Goal: Information Seeking & Learning: Learn about a topic

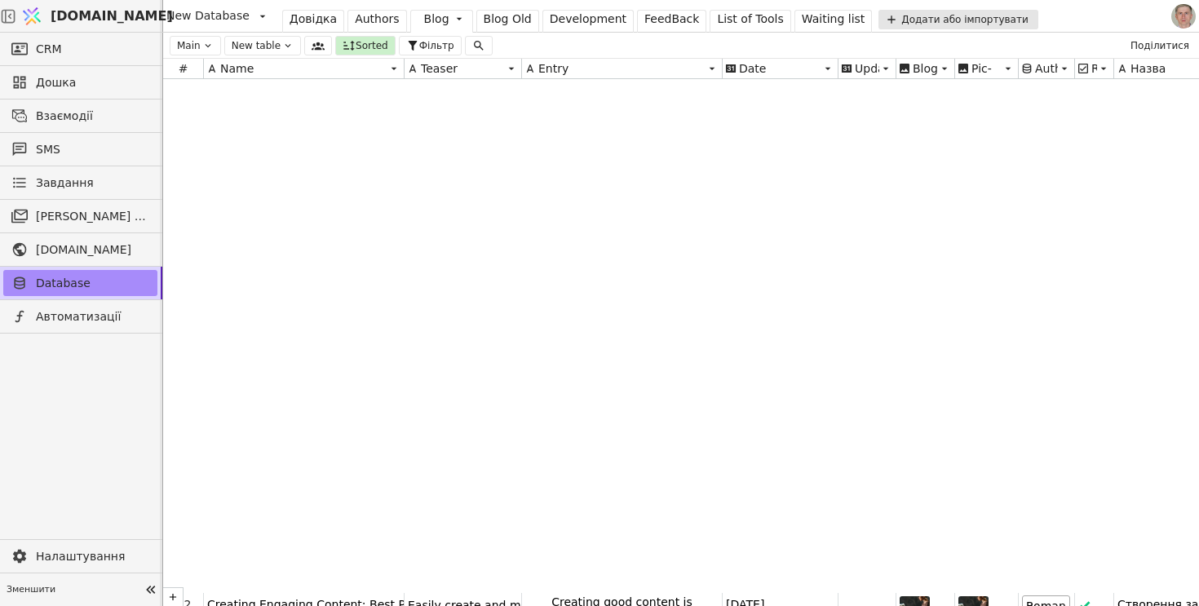
scroll to position [550, 0]
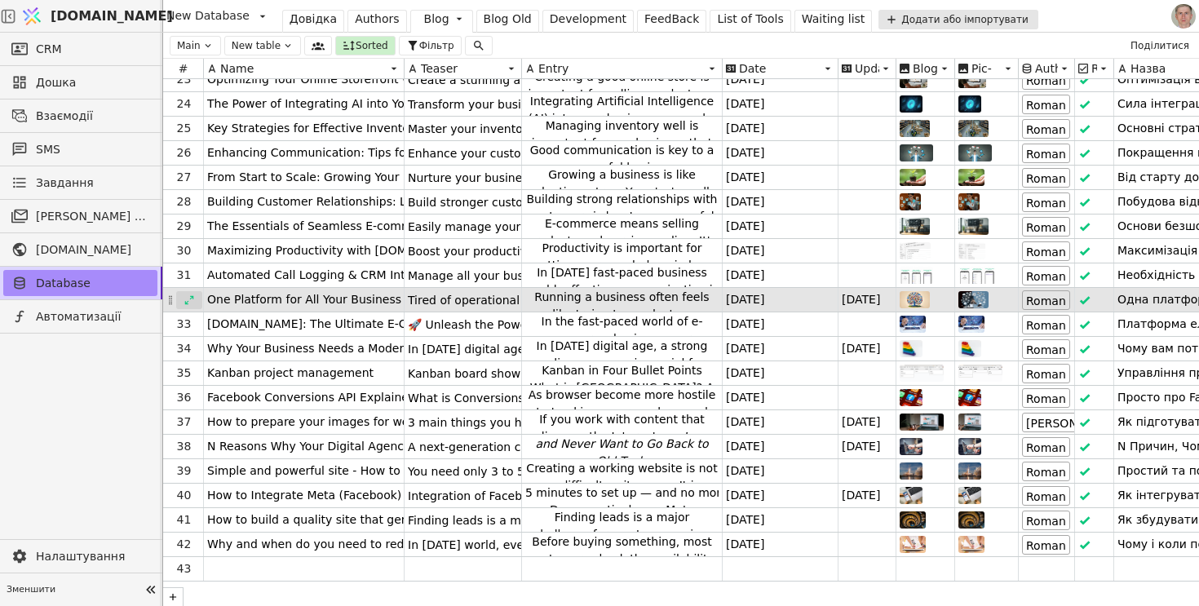
click at [188, 299] on icon at bounding box center [189, 300] width 11 height 11
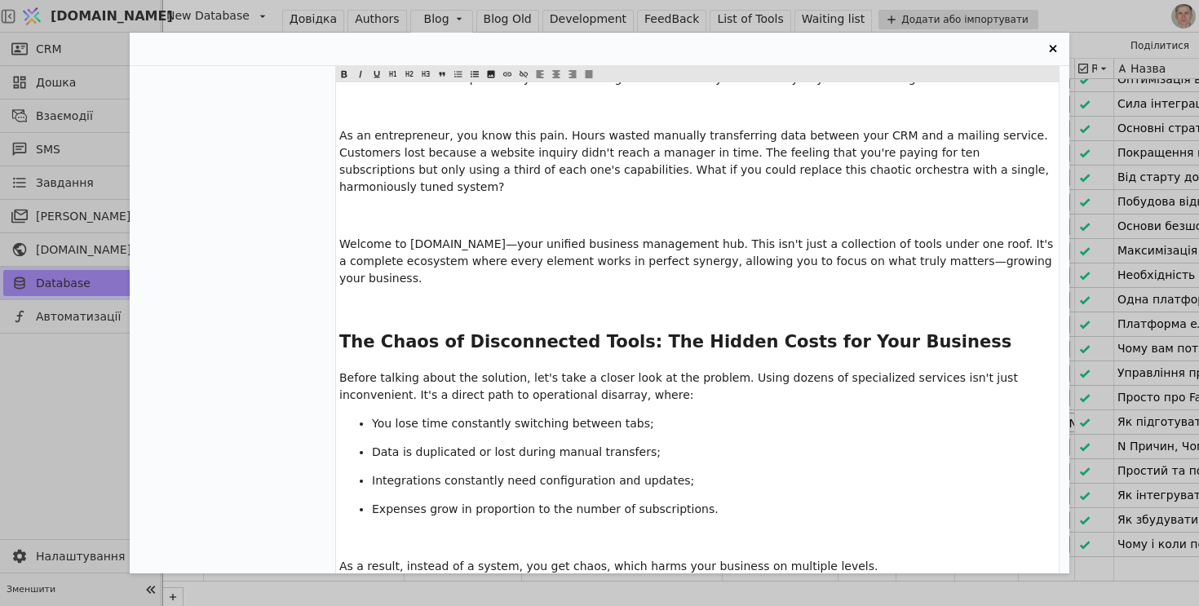
scroll to position [0, 0]
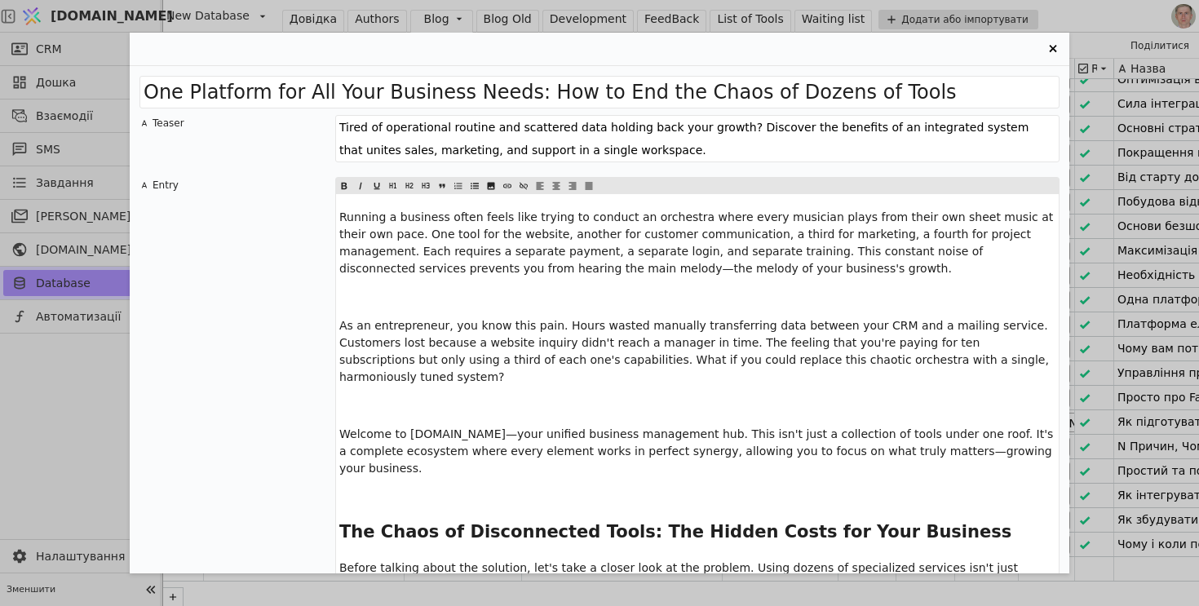
click at [465, 434] on span "Welcome to [DOMAIN_NAME]—your unified business management hub. This isn't just …" at bounding box center [698, 451] width 718 height 47
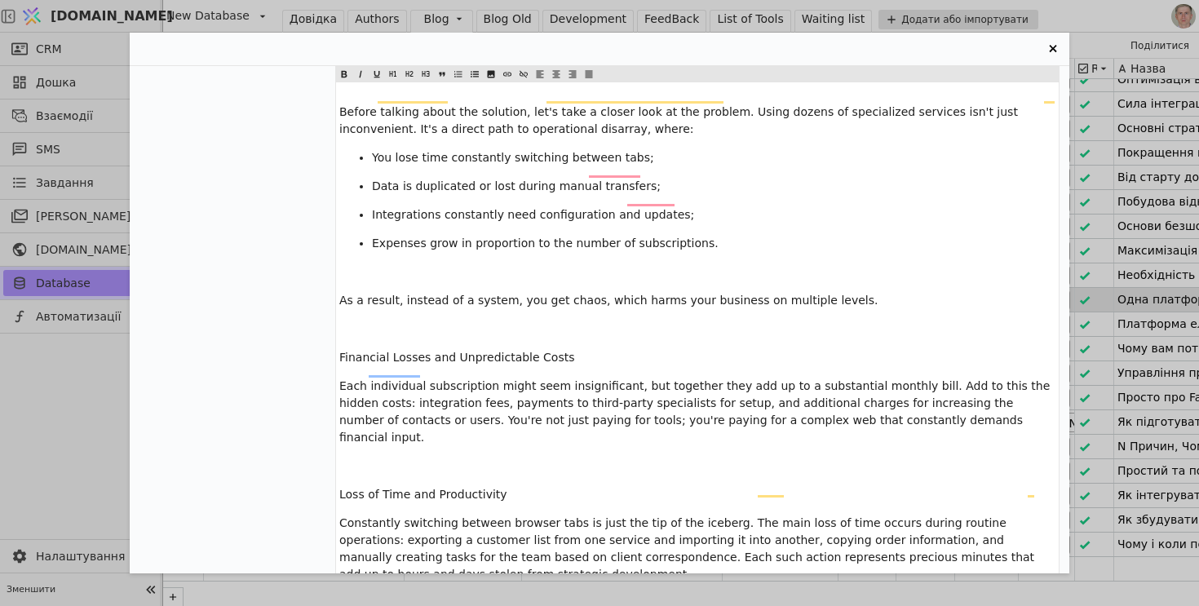
scroll to position [457, 0]
click at [441, 350] on span "Financial Losses and Unpredictable Costs" at bounding box center [456, 356] width 235 height 13
click at [417, 73] on span "Entry Card" at bounding box center [409, 74] width 16 height 16
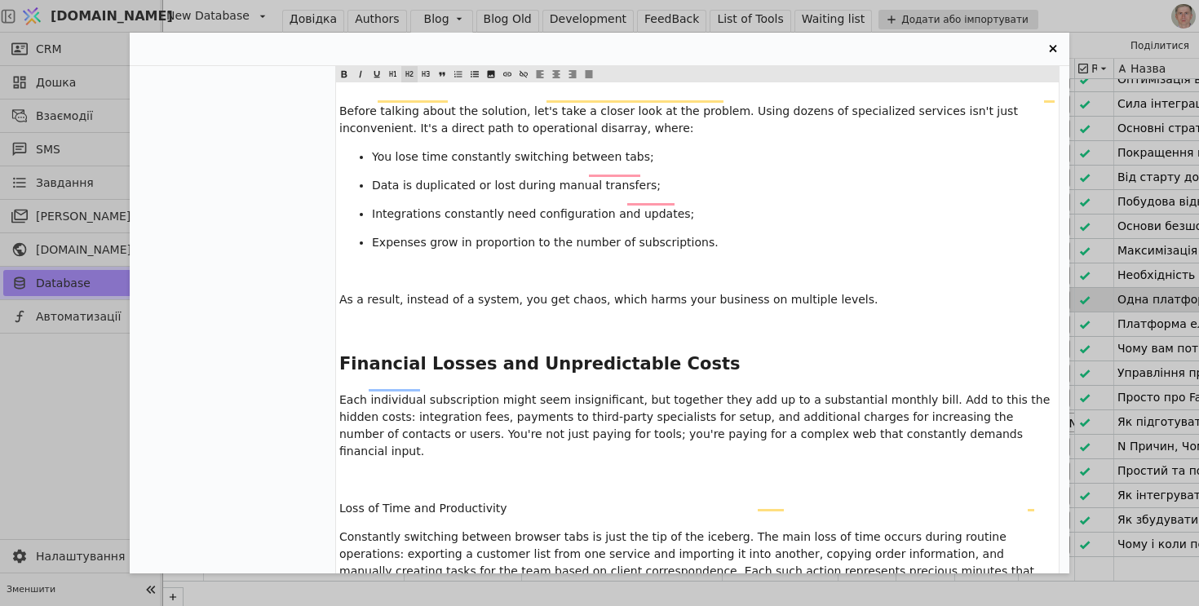
scroll to position [547, 0]
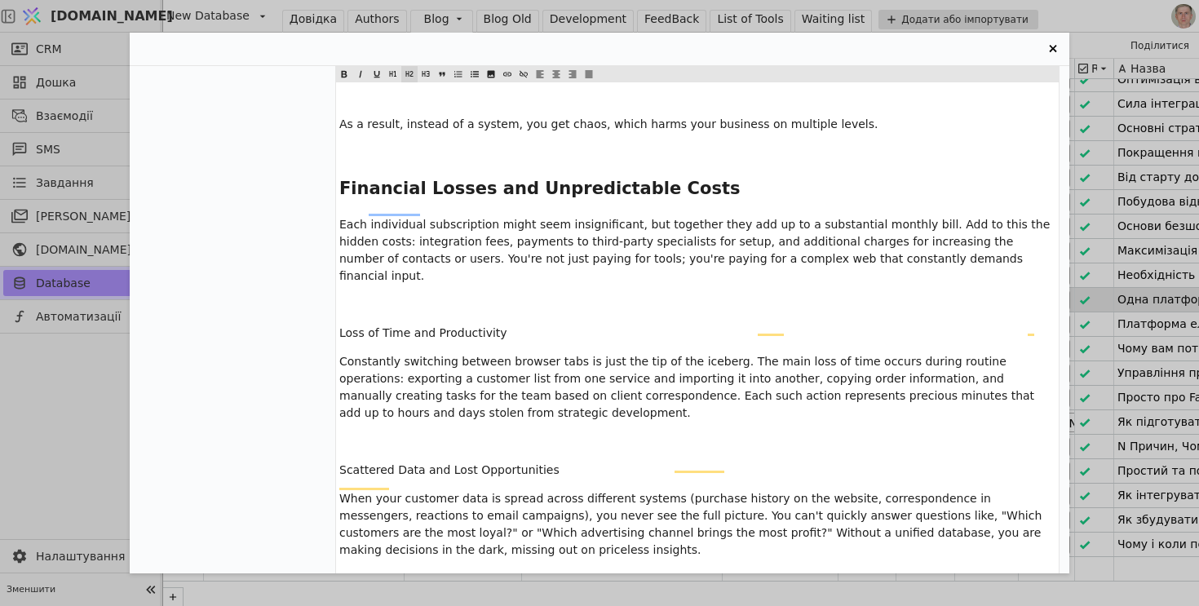
click at [448, 326] on span "Loss of Time and Productivity" at bounding box center [423, 332] width 168 height 13
click at [408, 79] on icon "Entry Card" at bounding box center [410, 74] width 10 height 20
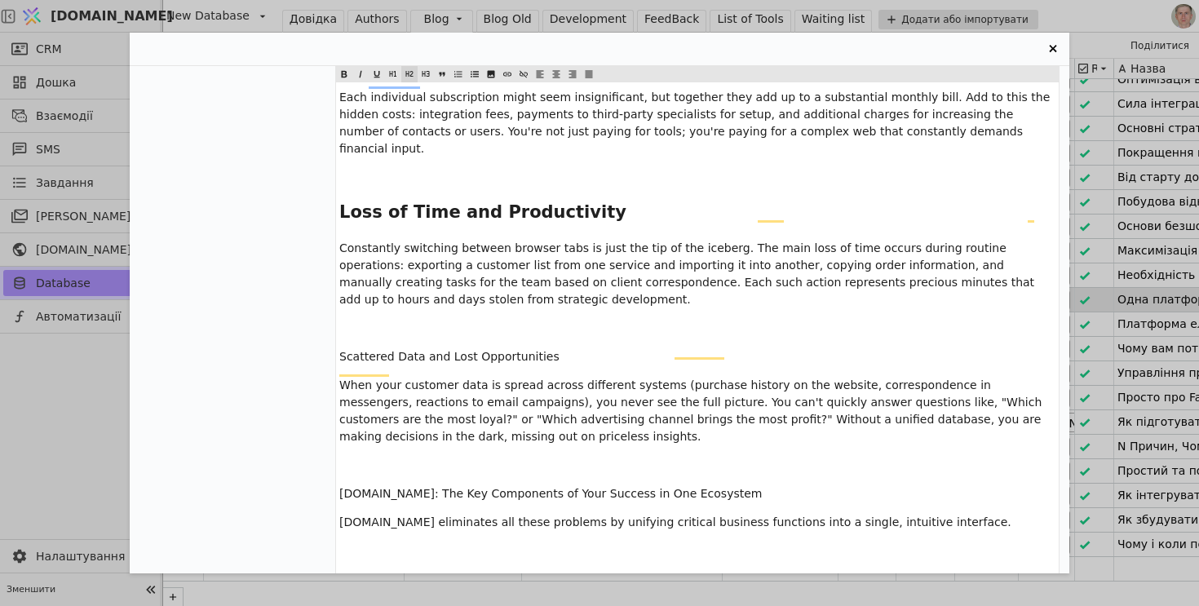
scroll to position [768, 0]
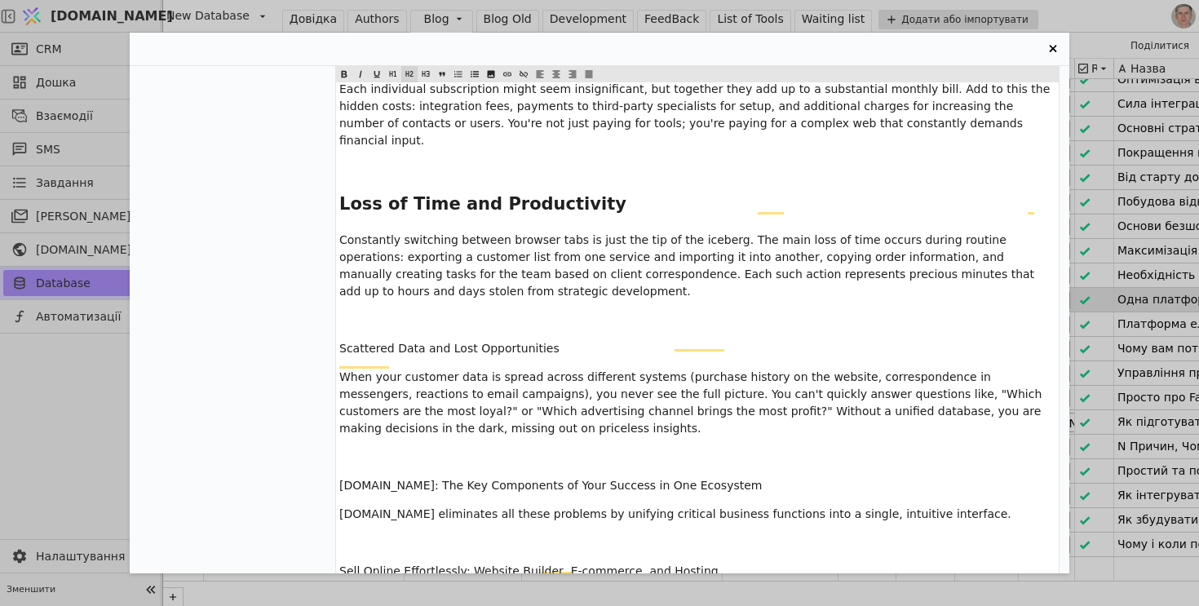
click at [411, 342] on span "Scattered Data and Lost Opportunities" at bounding box center [449, 348] width 220 height 13
click at [406, 73] on icon "Entry Card" at bounding box center [410, 74] width 10 height 20
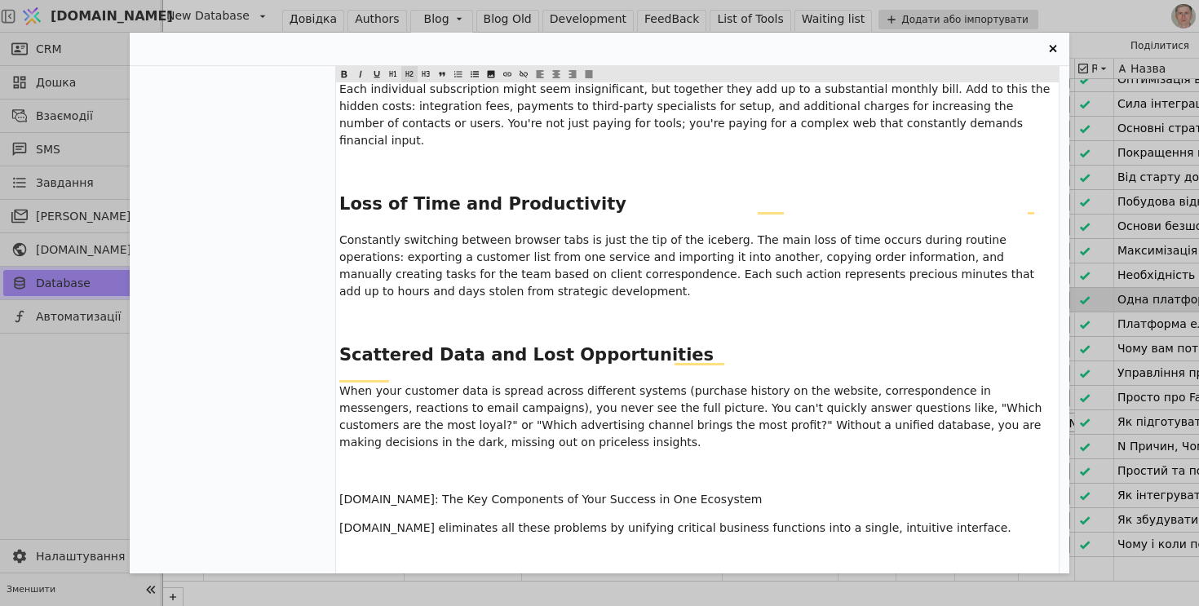
click at [391, 161] on p "﻿" at bounding box center [697, 169] width 716 height 17
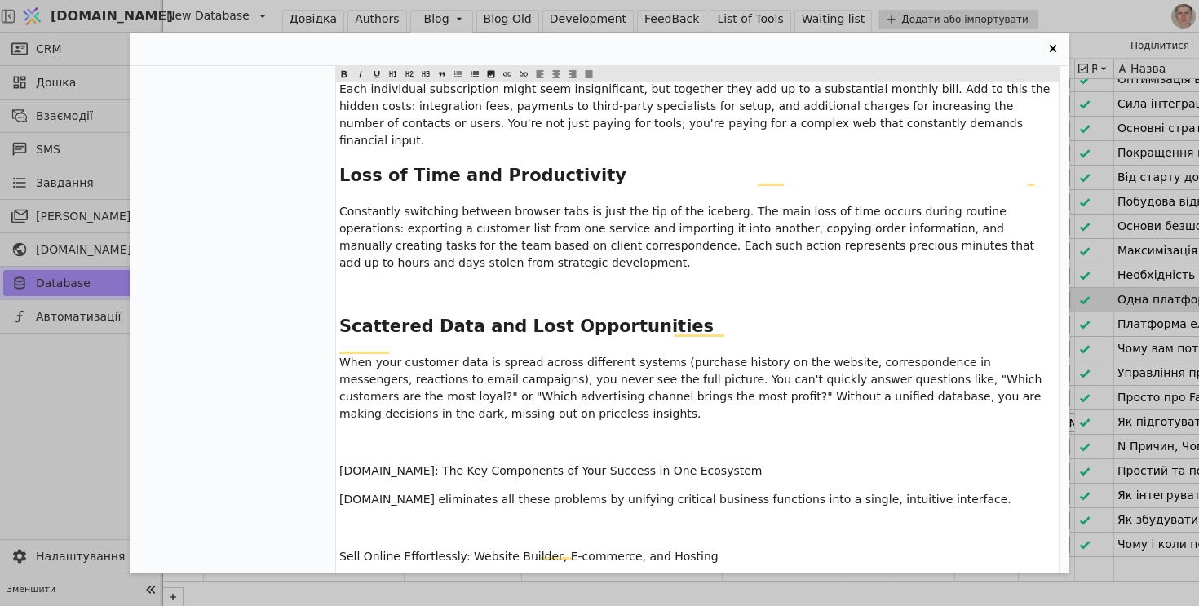
scroll to position [739, 0]
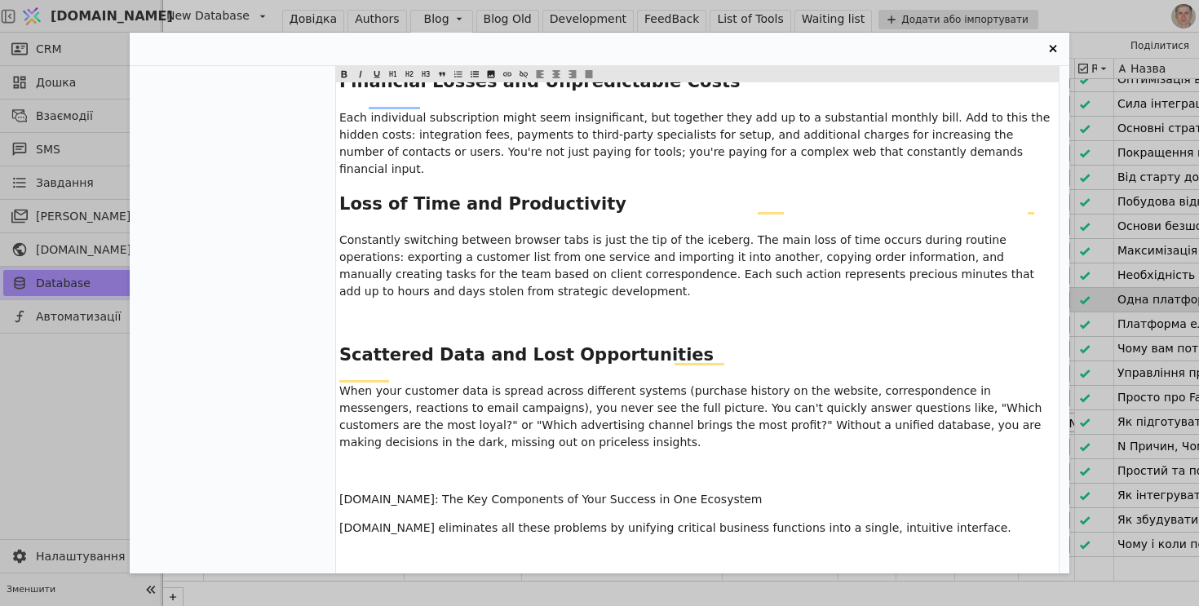
click at [374, 312] on p "﻿" at bounding box center [697, 320] width 716 height 17
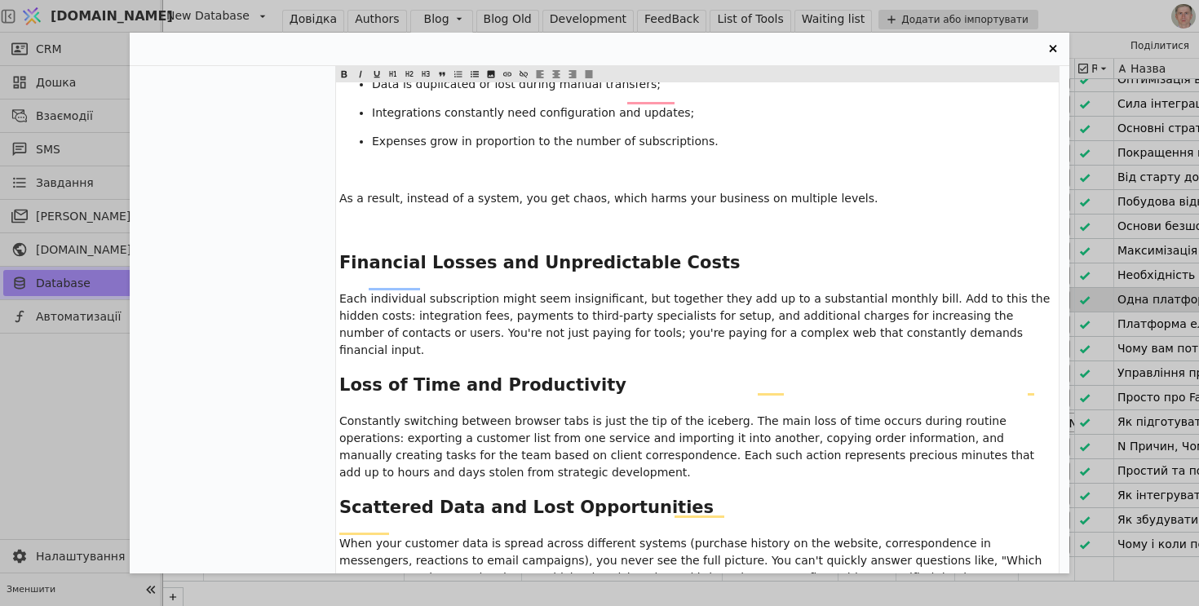
scroll to position [558, 0]
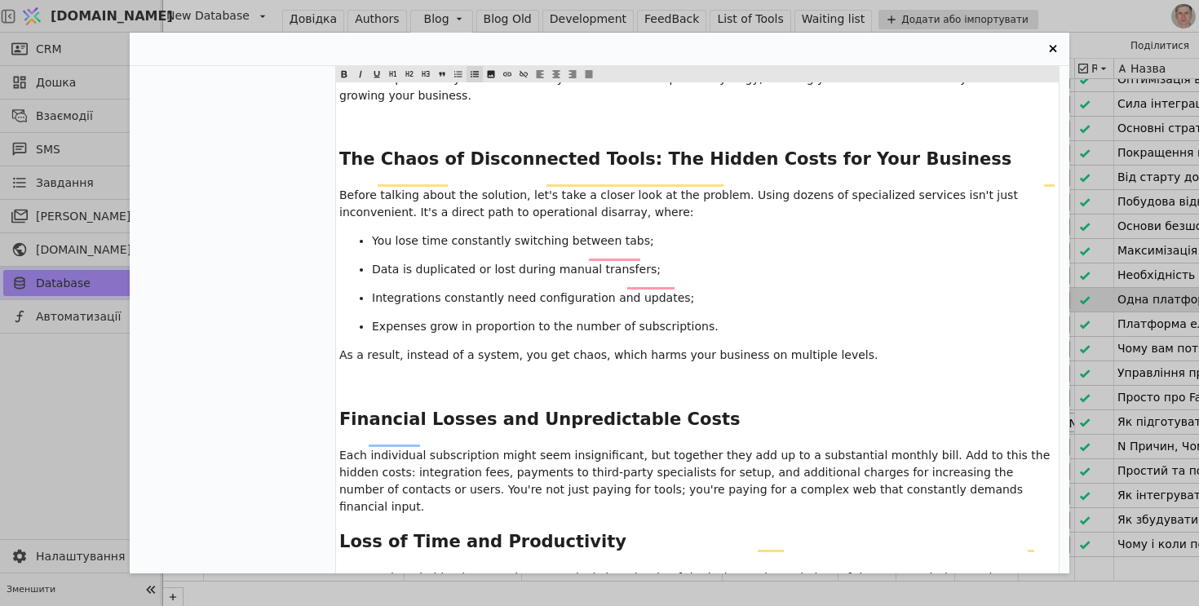
click at [403, 234] on span "You lose time constantly switching between tabs;" at bounding box center [513, 240] width 282 height 13
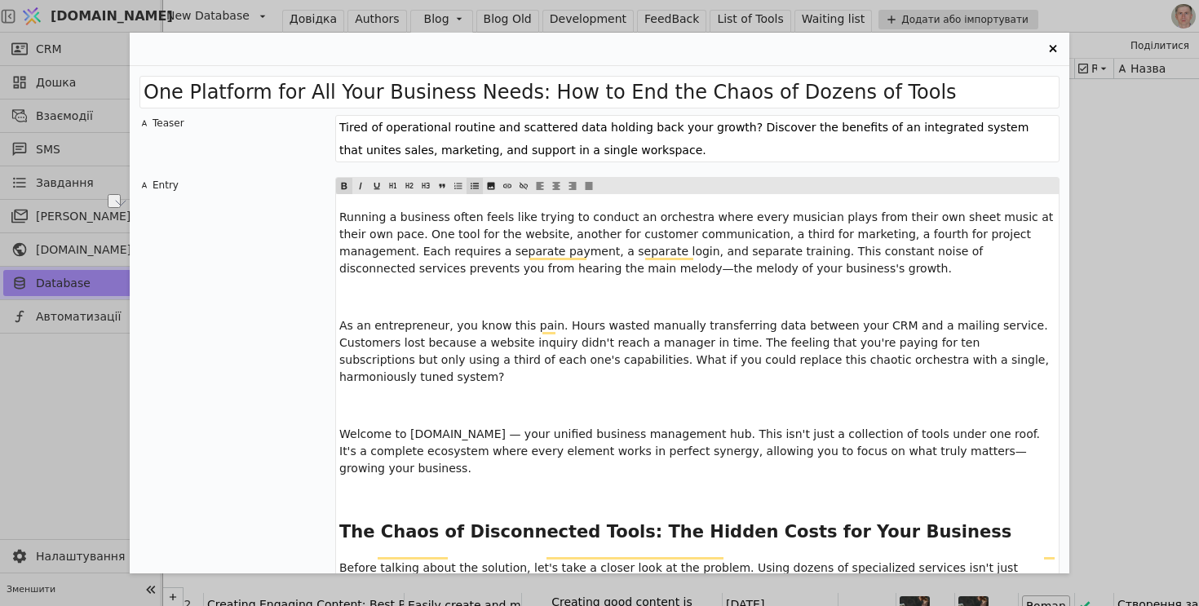
scroll to position [373, 0]
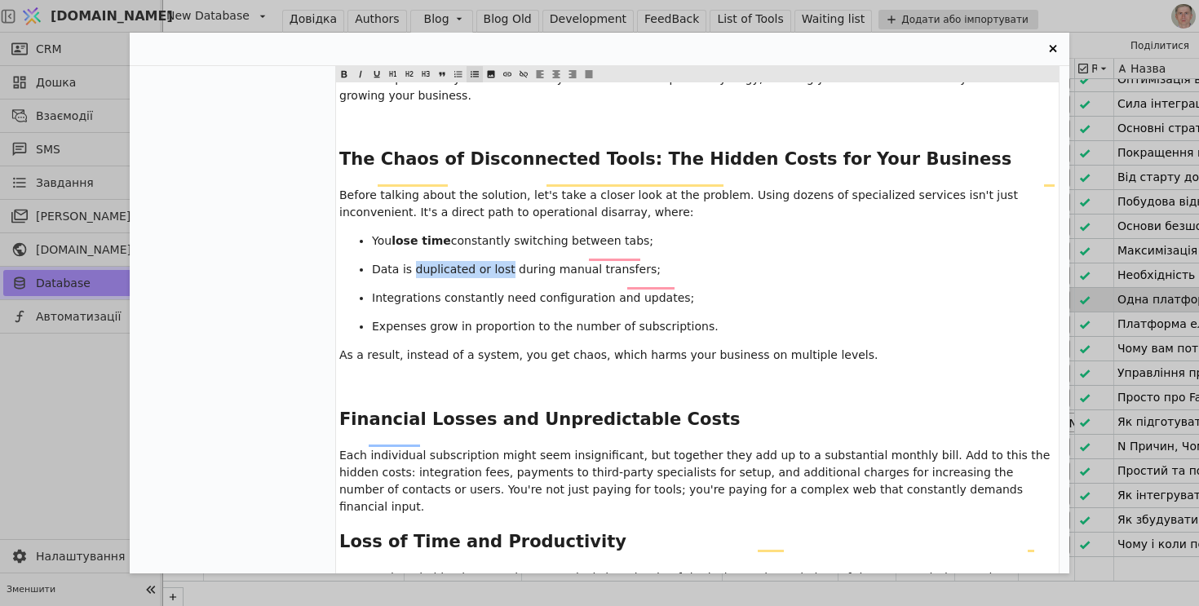
drag, startPoint x: 414, startPoint y: 250, endPoint x: 507, endPoint y: 257, distance: 93.2
click at [507, 263] on span "Data is duplicated or lost during manual transfers;" at bounding box center [516, 269] width 289 height 13
click at [346, 74] on icon "Entry Card" at bounding box center [345, 74] width 6 height 7
drag, startPoint x: 443, startPoint y: 281, endPoint x: 598, endPoint y: 283, distance: 155.0
click at [598, 291] on span "Integrations constantly need configuration and updates;" at bounding box center [533, 297] width 322 height 13
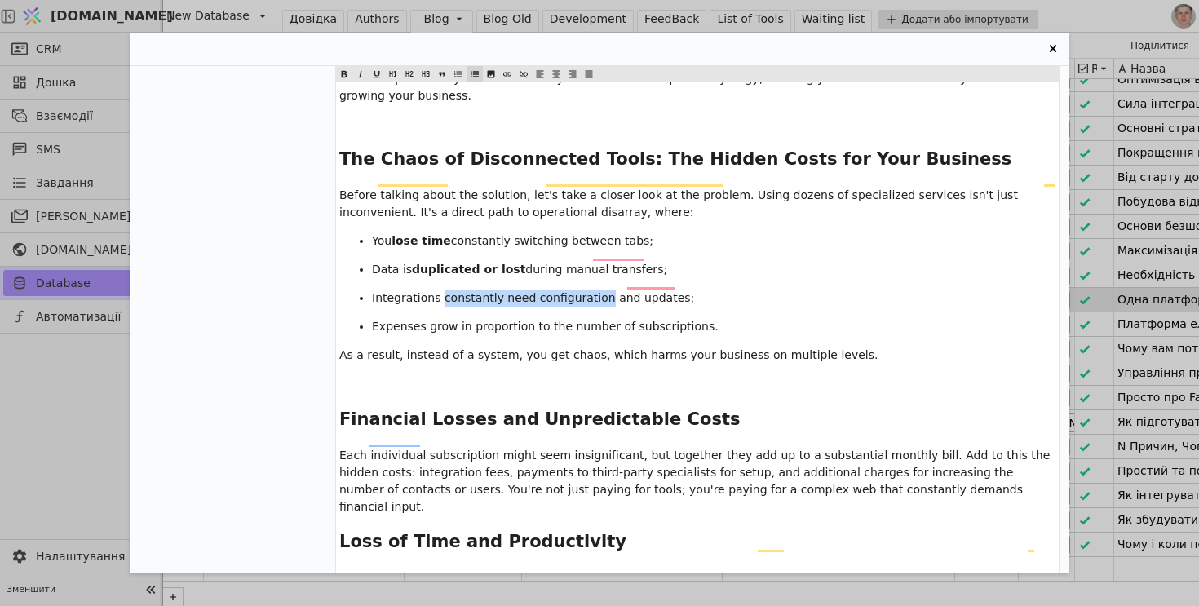
drag, startPoint x: 441, startPoint y: 279, endPoint x: 601, endPoint y: 278, distance: 159.9
click at [601, 291] on span "Integrations constantly need configuration and updates;" at bounding box center [533, 297] width 322 height 13
click at [346, 73] on icon "Entry Card" at bounding box center [344, 74] width 8 height 8
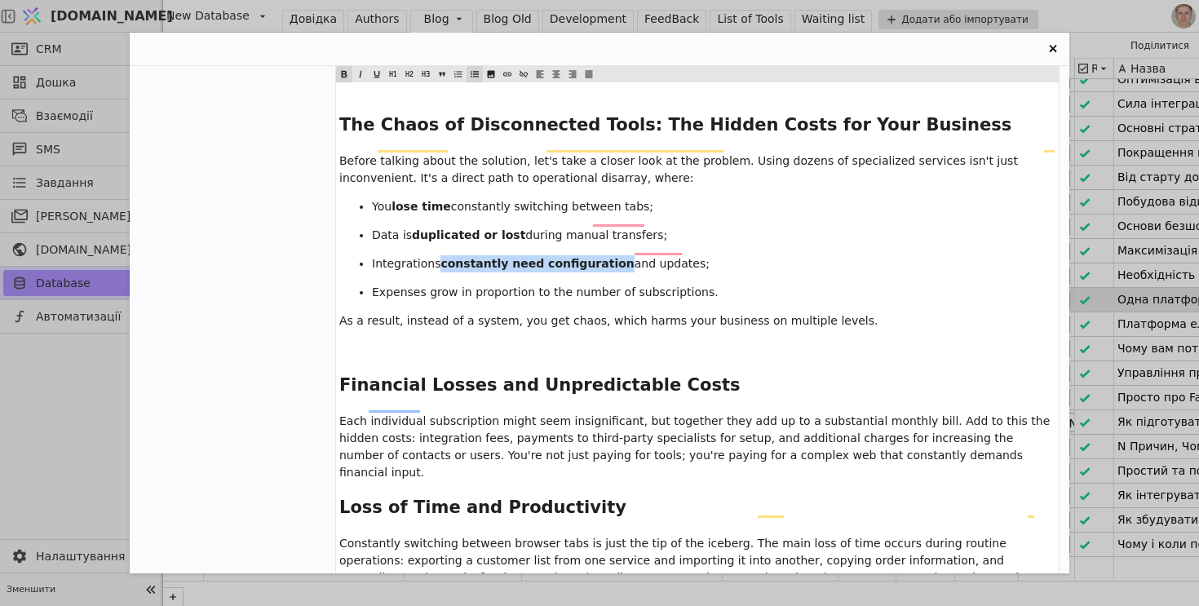
scroll to position [408, 0]
click at [445, 285] on span "Expenses grow in proportion to the number of subscriptions." at bounding box center [545, 291] width 347 height 13
click at [347, 78] on icon "Entry Card" at bounding box center [344, 74] width 8 height 8
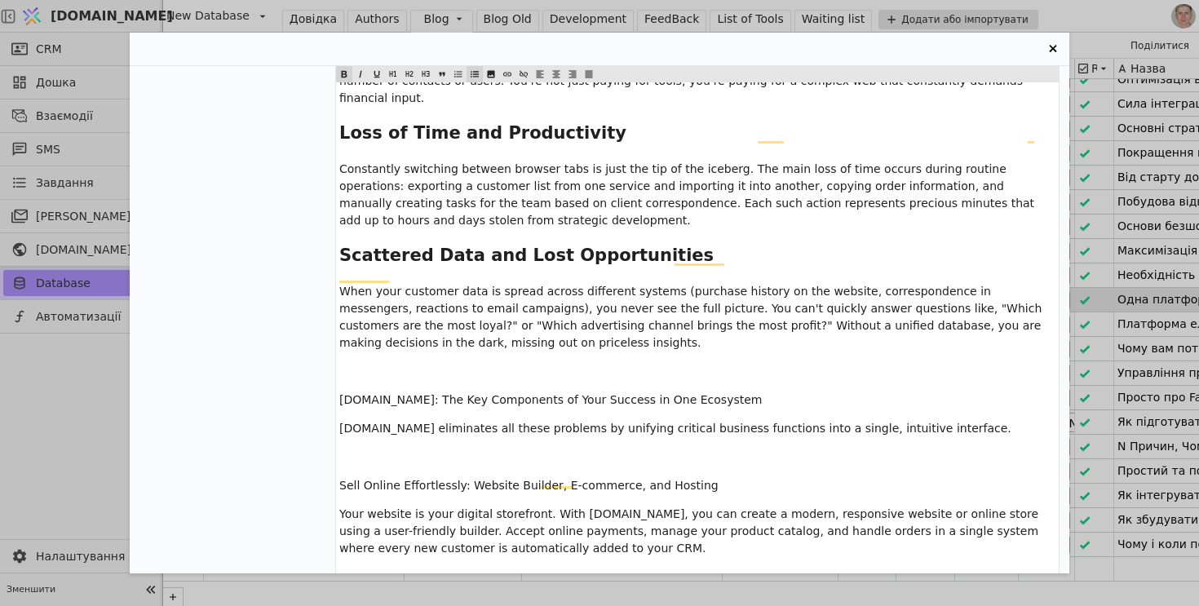
scroll to position [796, 0]
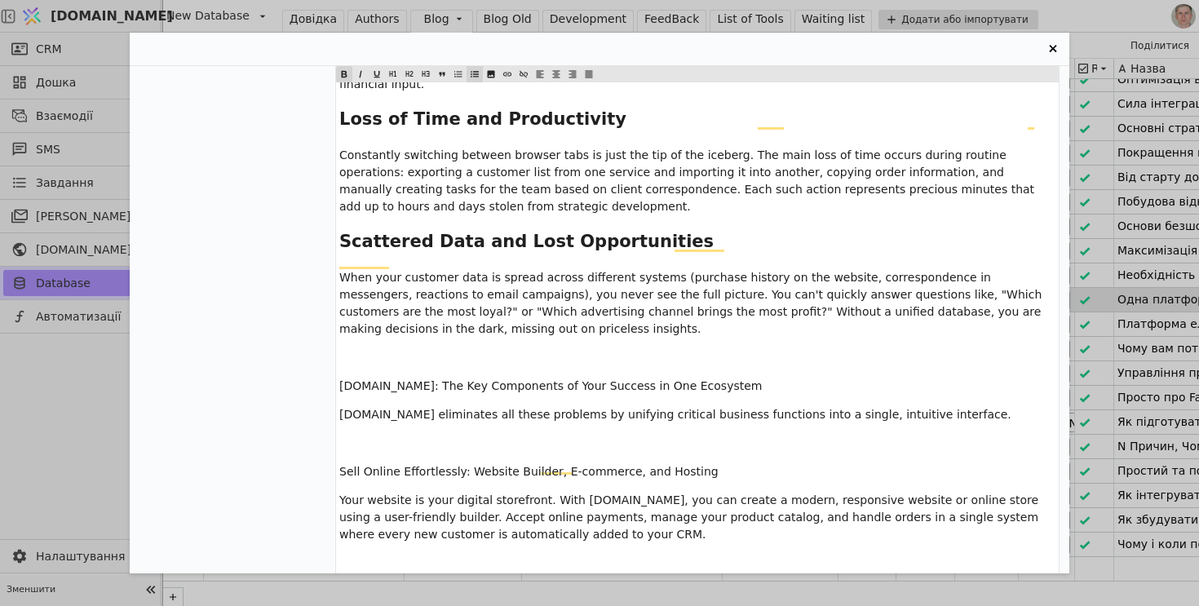
click at [463, 379] on span "[DOMAIN_NAME]: The Key Components of Your Success in One Ecosystem" at bounding box center [550, 385] width 423 height 13
click at [408, 75] on icon "Entry Card" at bounding box center [409, 74] width 7 height 6
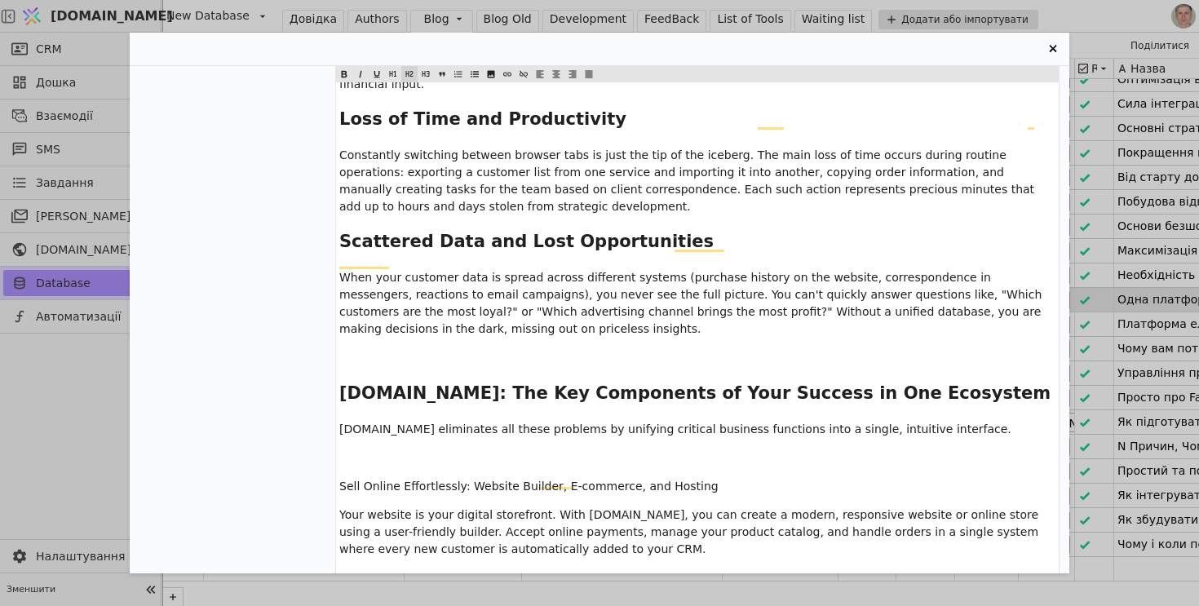
click at [447, 480] on span "Sell Online Effortlessly: Website Builder, E-commerce, and Hosting" at bounding box center [528, 486] width 379 height 13
click at [411, 74] on icon "Entry Card" at bounding box center [409, 74] width 7 height 6
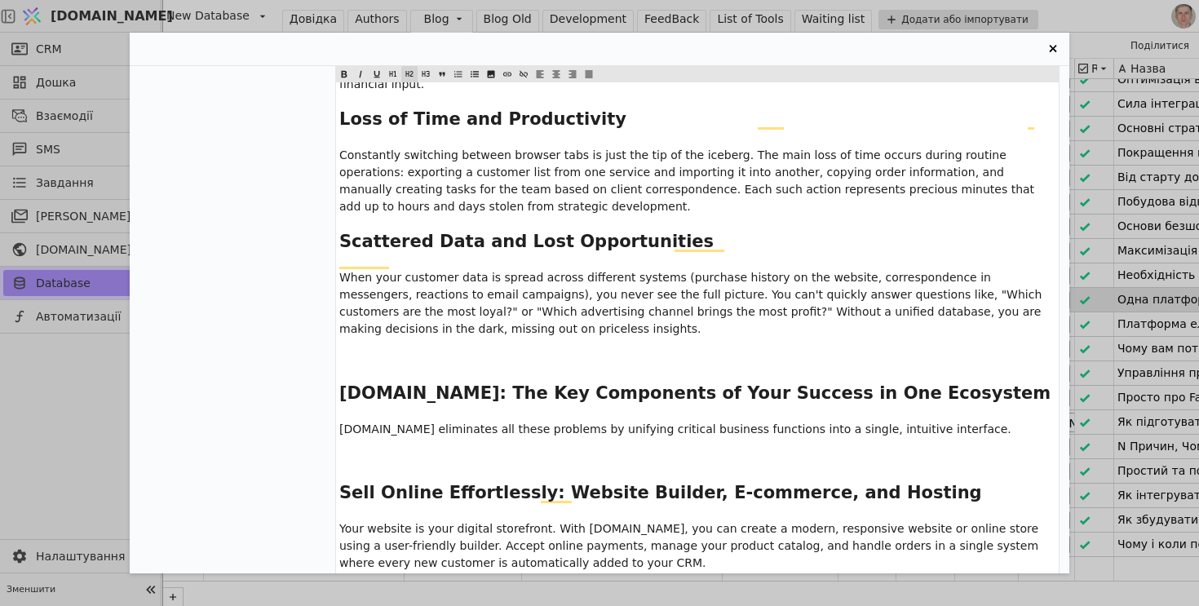
click at [393, 349] on p "﻿" at bounding box center [697, 357] width 716 height 17
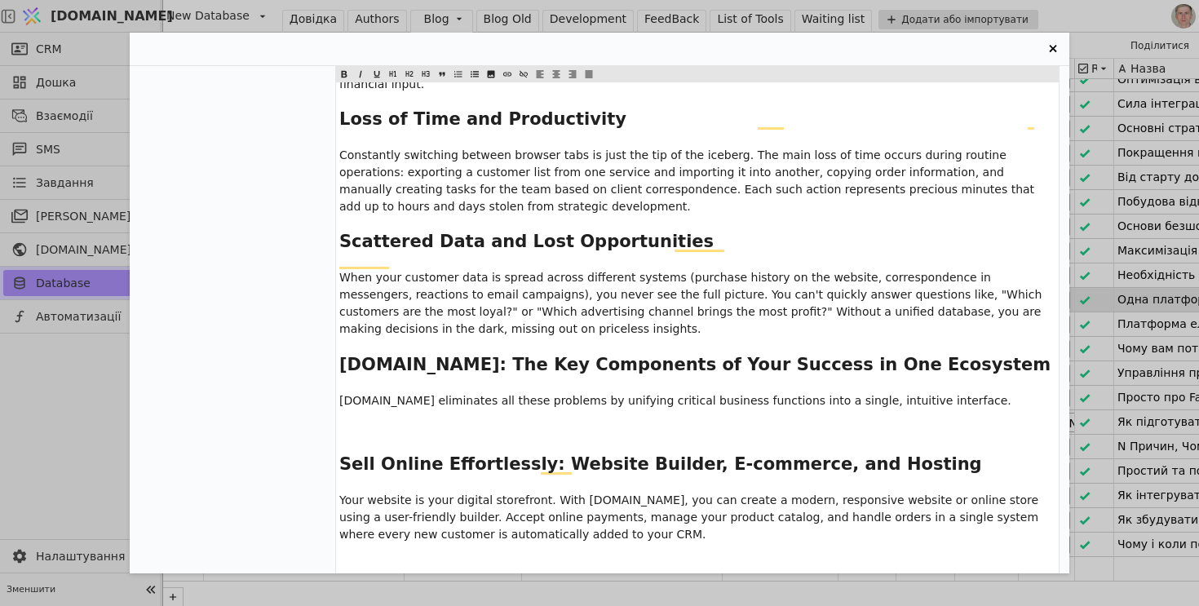
click at [376, 421] on p "﻿" at bounding box center [697, 429] width 716 height 17
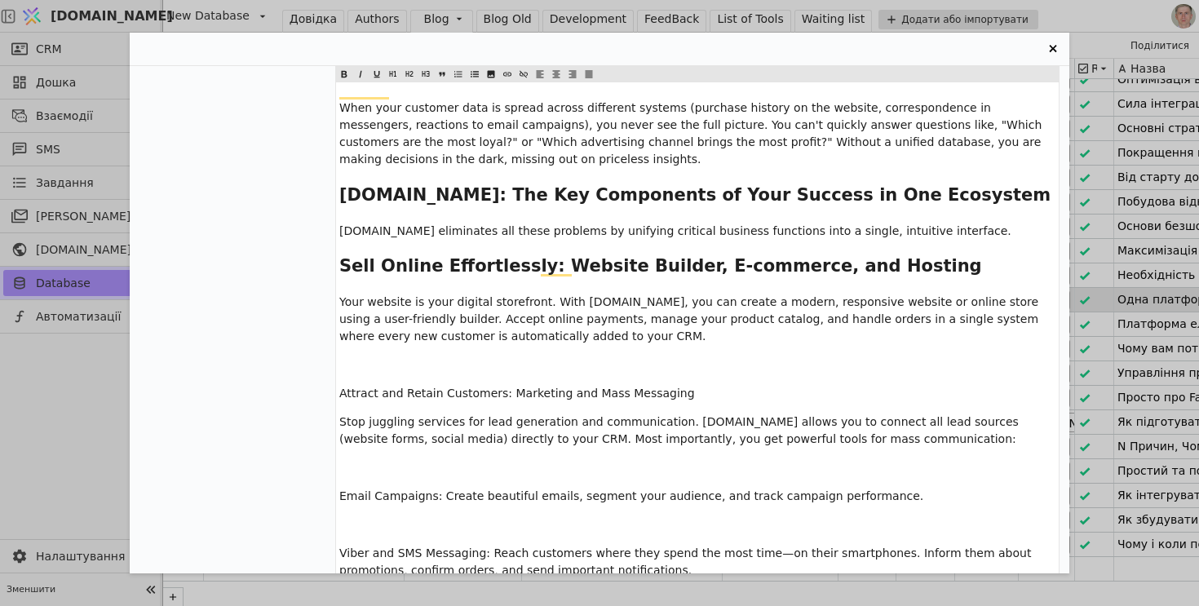
scroll to position [979, 0]
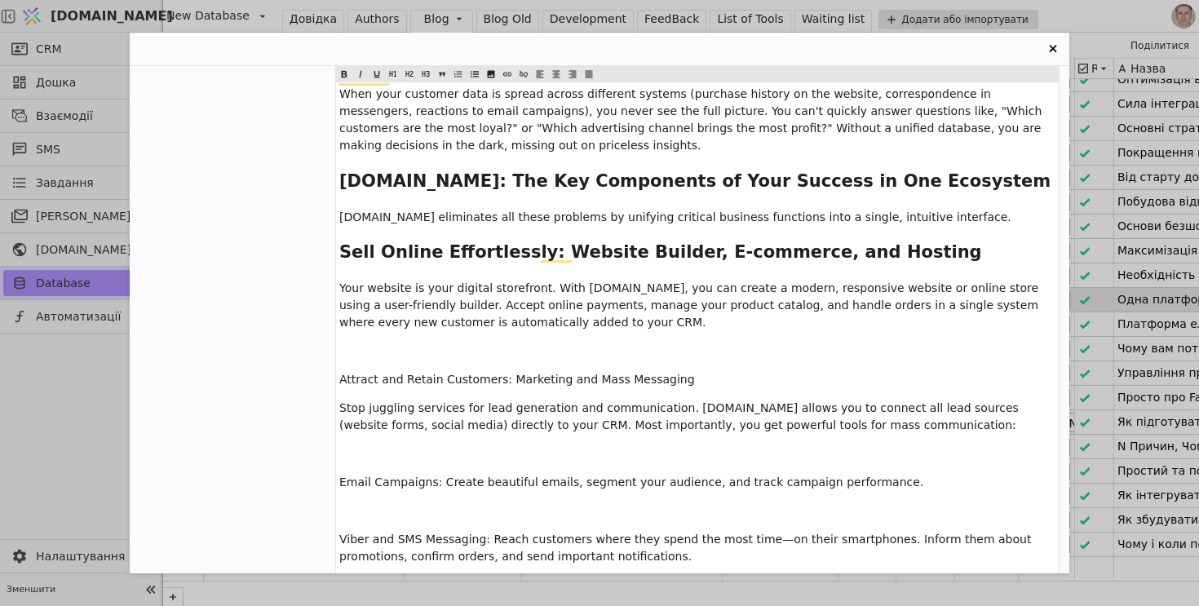
click at [382, 373] on span "Attract and Retain Customers: Marketing and Mass Messaging" at bounding box center [517, 379] width 356 height 13
click at [409, 76] on icon "Entry Card" at bounding box center [409, 74] width 7 height 6
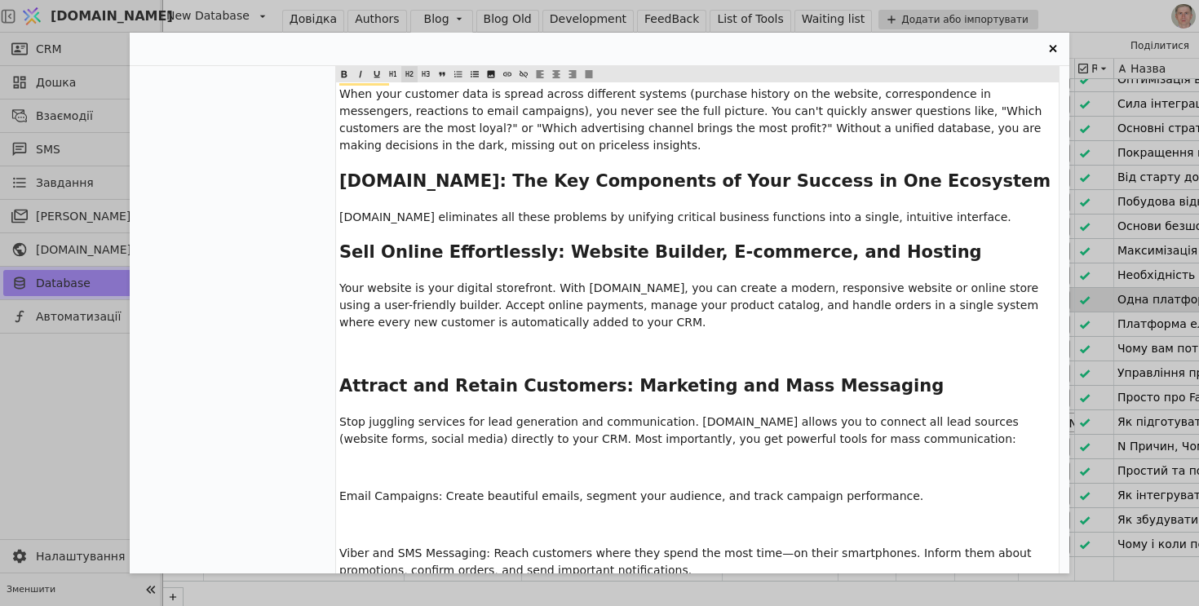
click at [409, 76] on icon "Entry Card" at bounding box center [409, 74] width 7 height 6
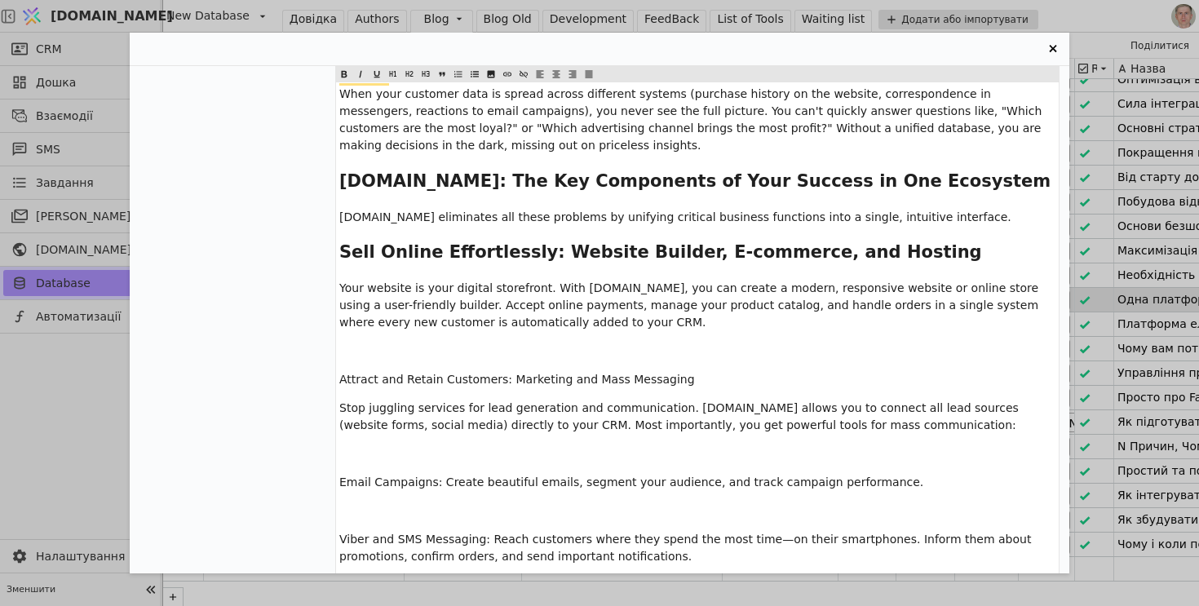
click at [410, 373] on span "Attract and Retain Customers: Marketing and Mass Messaging" at bounding box center [517, 379] width 356 height 13
click at [410, 71] on icon "Entry Card" at bounding box center [409, 74] width 7 height 6
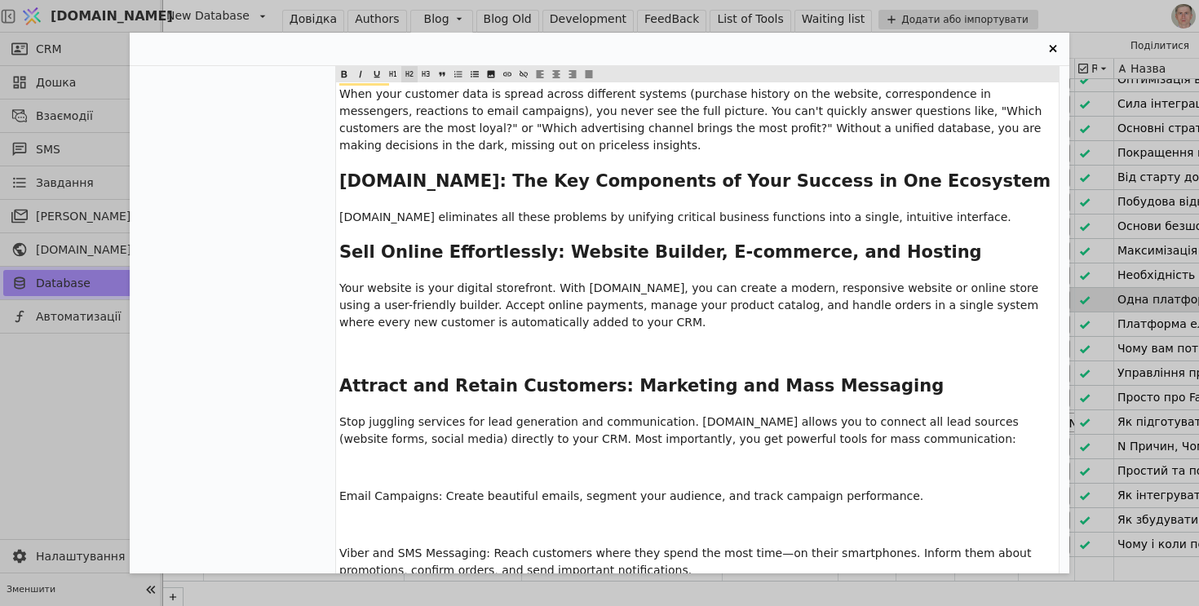
click at [410, 343] on p "﻿" at bounding box center [697, 351] width 716 height 17
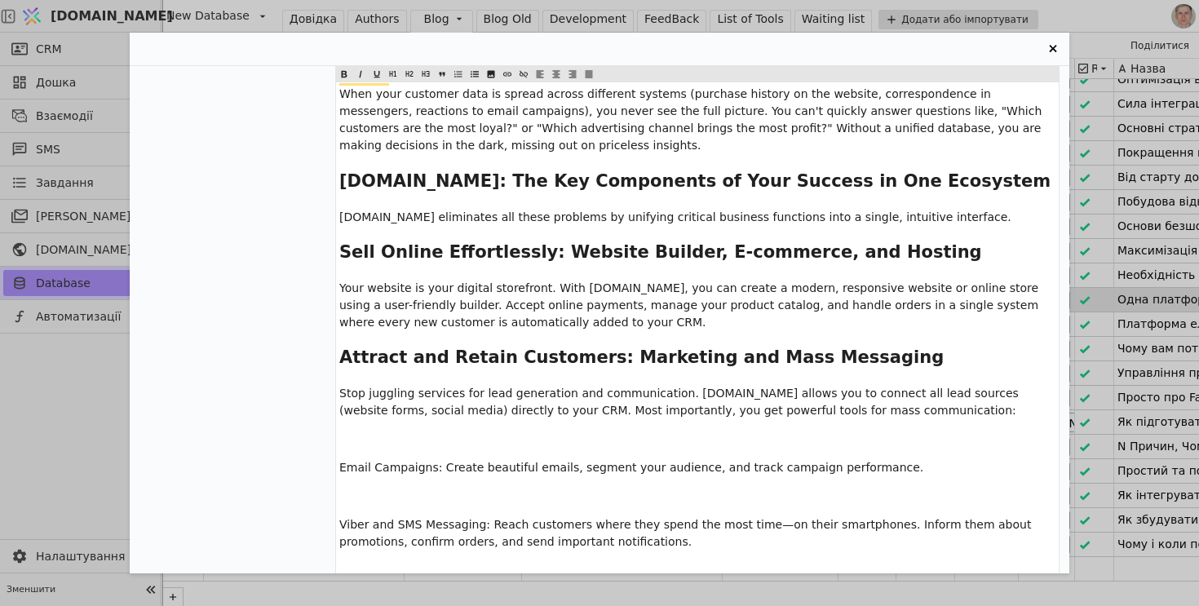
click at [400, 431] on p "﻿" at bounding box center [697, 439] width 716 height 17
click at [418, 461] on span "Email Campaigns: Create beautiful emails, segment your audience, and track camp…" at bounding box center [631, 467] width 584 height 13
click at [407, 72] on icon "Entry Card" at bounding box center [410, 74] width 10 height 20
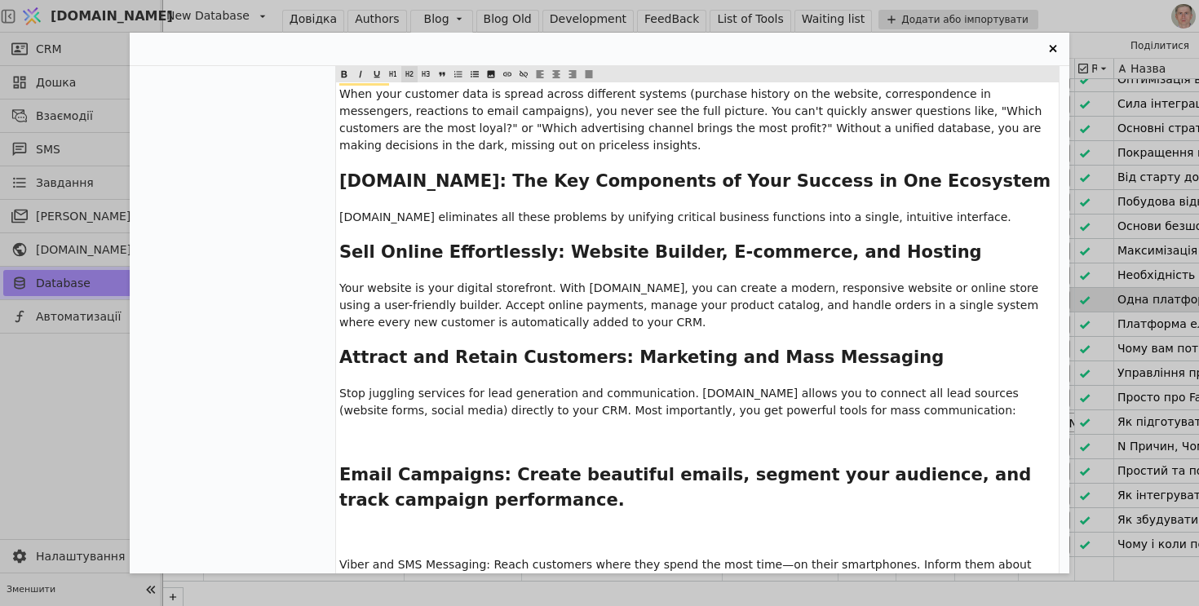
click at [392, 431] on p "﻿" at bounding box center [697, 439] width 716 height 17
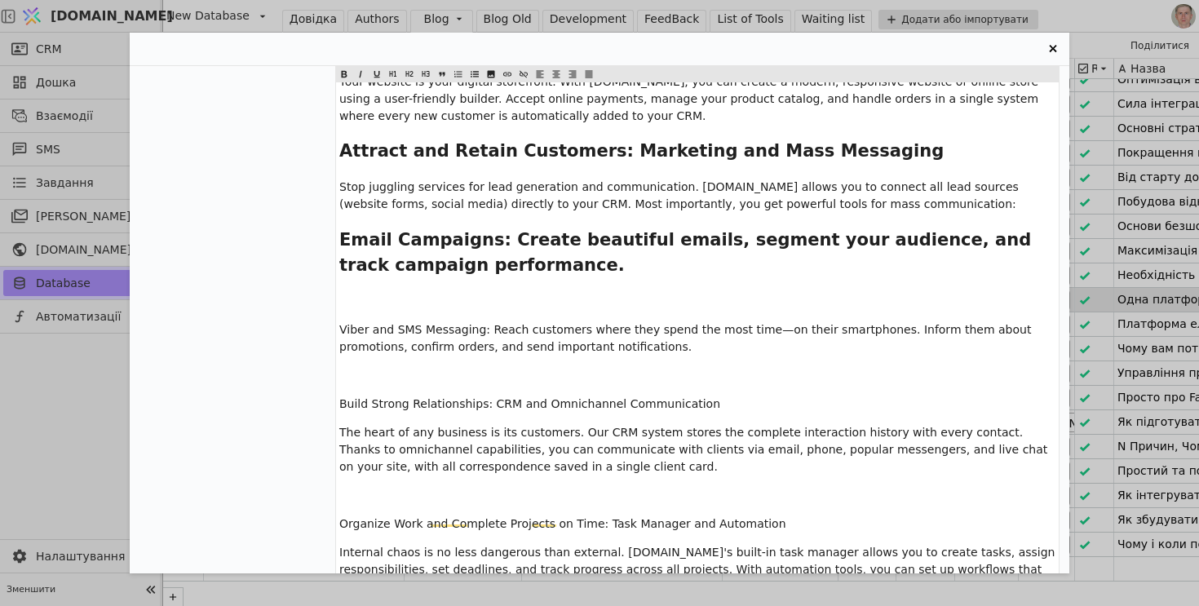
scroll to position [1203, 0]
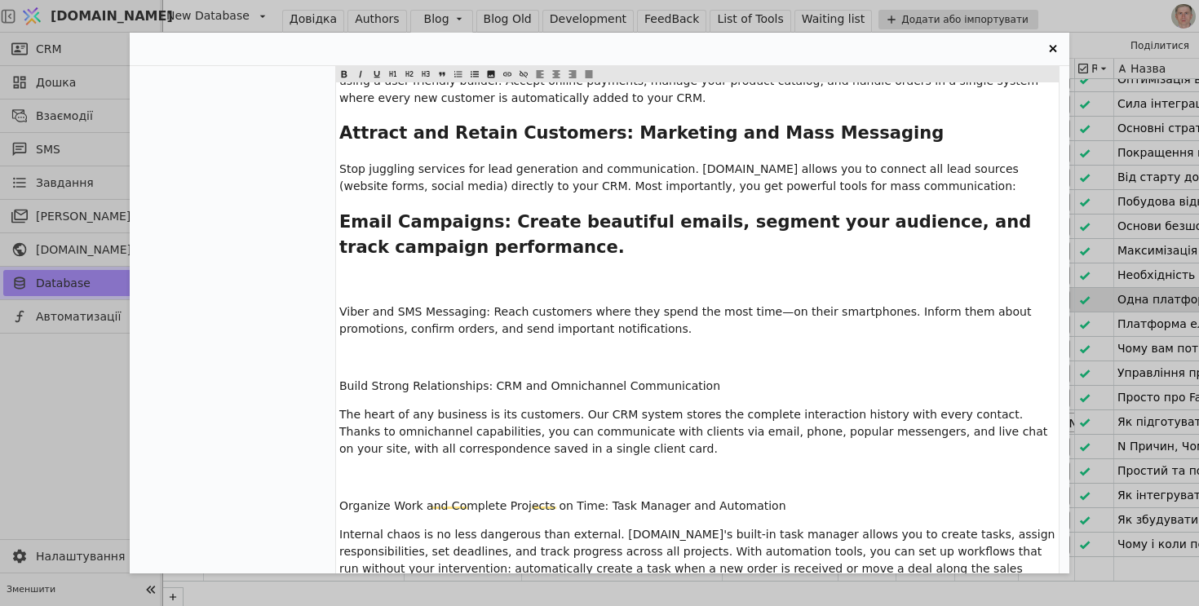
click at [401, 275] on p "﻿" at bounding box center [697, 283] width 716 height 17
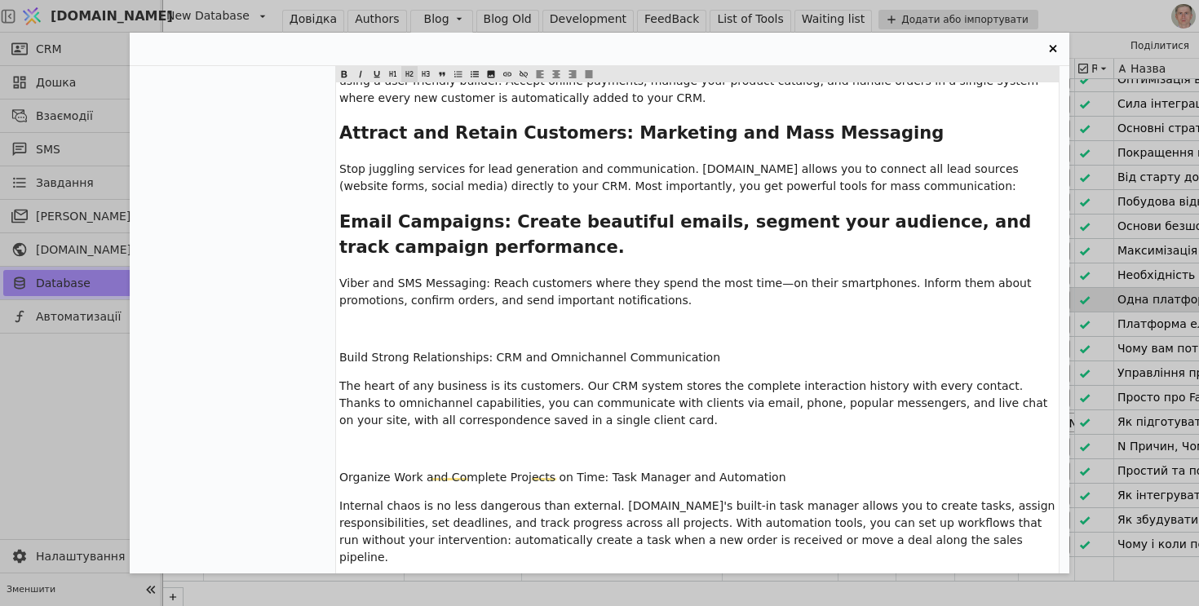
click at [398, 321] on p "﻿" at bounding box center [697, 329] width 716 height 17
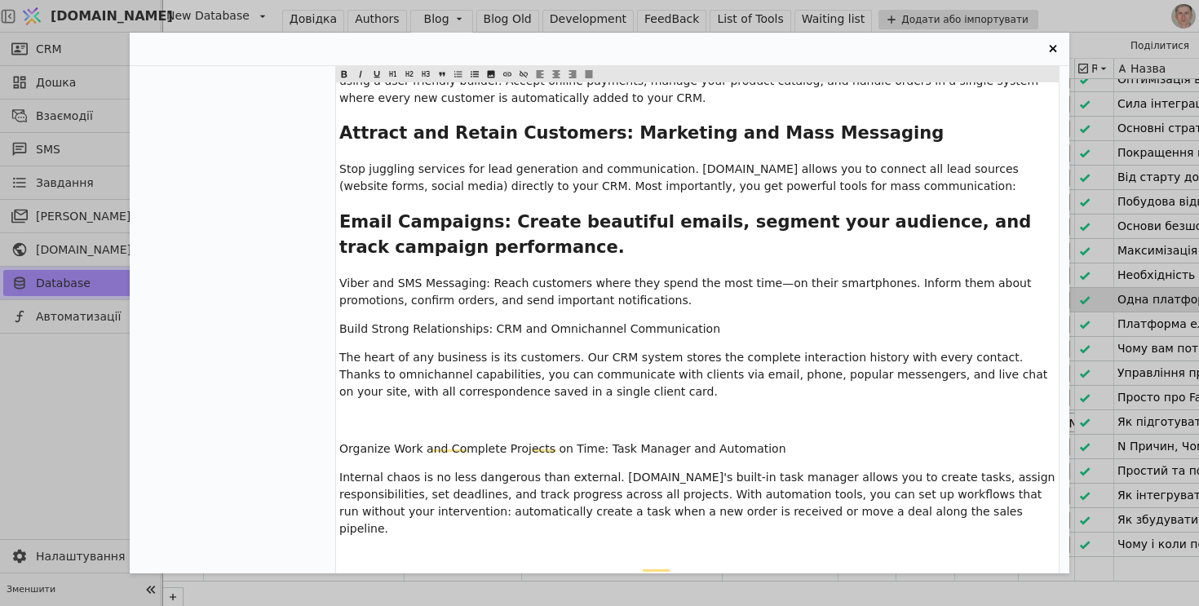
click at [406, 322] on span "Build Strong Relationships: CRM and Omnichannel Communication" at bounding box center [529, 328] width 381 height 13
click at [410, 78] on icon "Entry Card" at bounding box center [410, 74] width 10 height 20
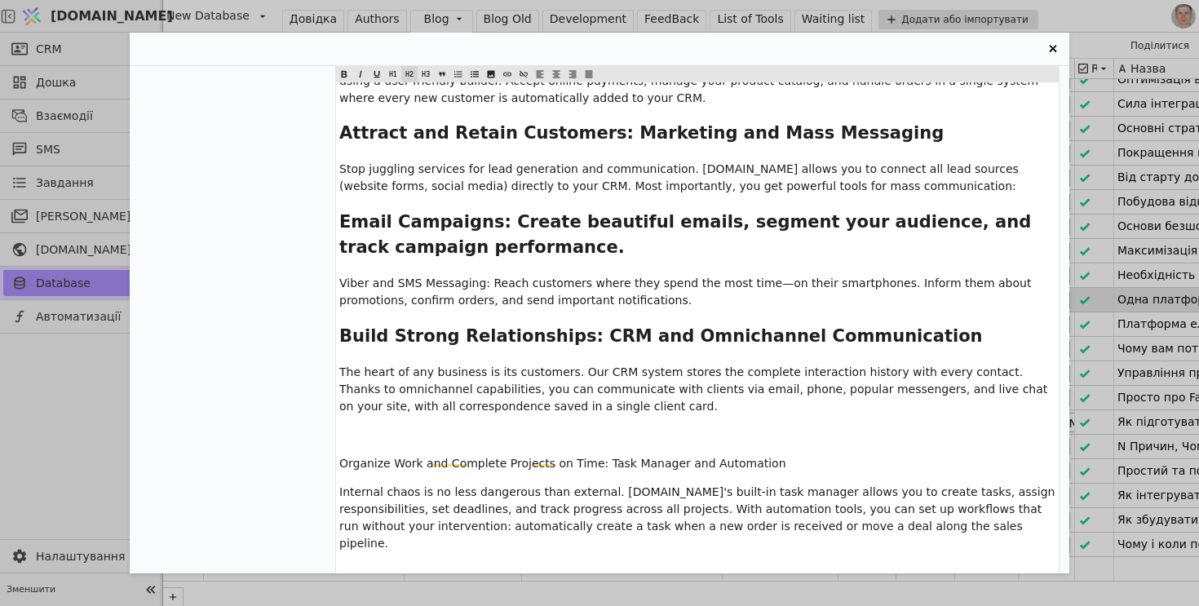
drag, startPoint x: 406, startPoint y: 434, endPoint x: 406, endPoint y: 425, distance: 9.0
click at [406, 457] on span "Organize Work and Complete Projects on Time: Task Manager and Automation" at bounding box center [562, 463] width 447 height 13
click at [411, 69] on icon "Entry Card" at bounding box center [410, 74] width 10 height 20
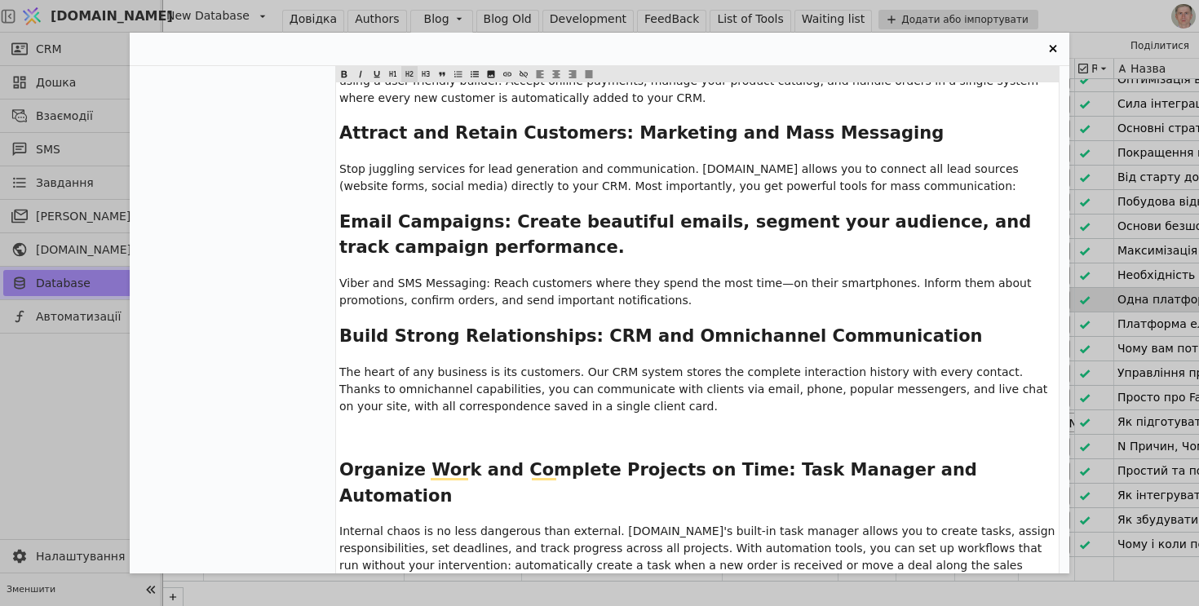
click at [400, 427] on p "﻿" at bounding box center [697, 435] width 716 height 17
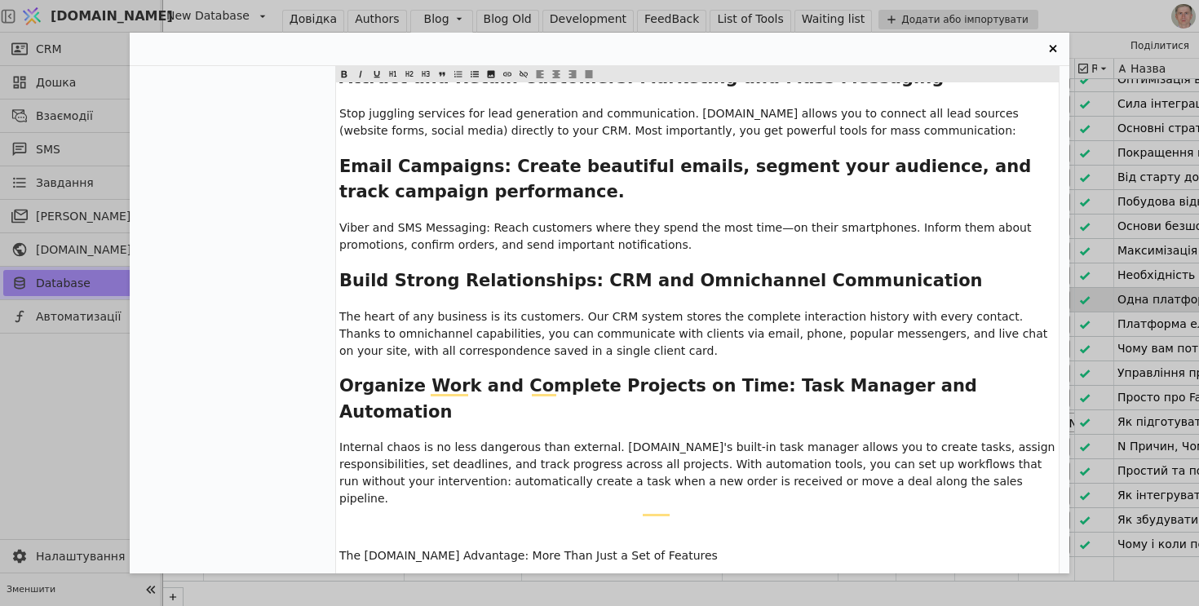
scroll to position [0, 0]
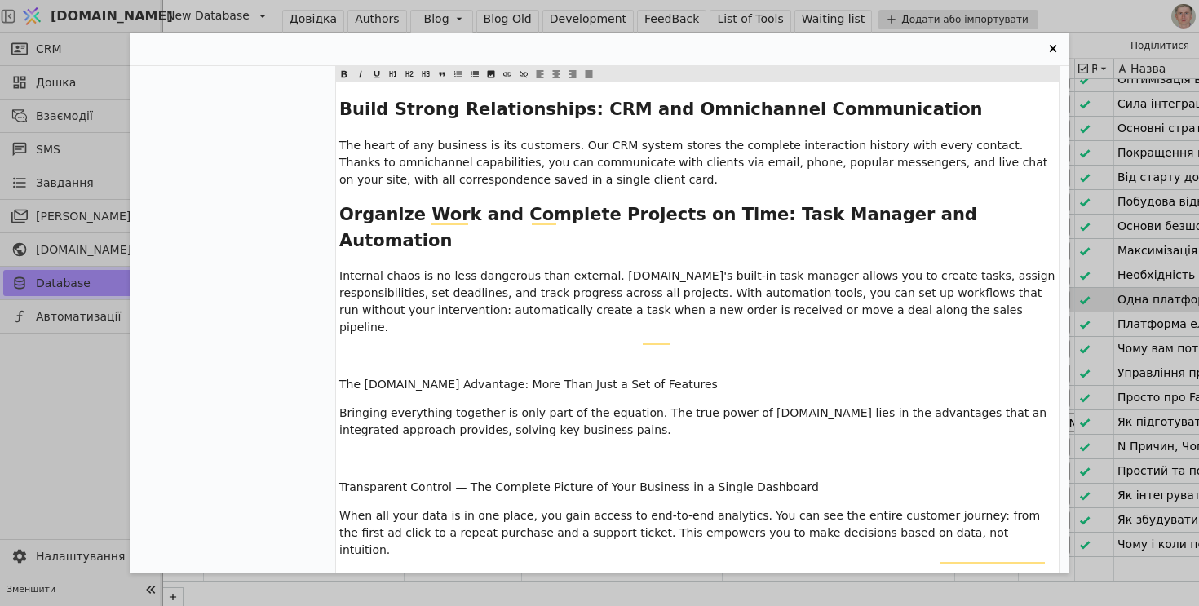
click at [430, 378] on span "The [DOMAIN_NAME] Advantage: More Than Just a Set of Features" at bounding box center [528, 384] width 379 height 13
click at [410, 76] on icon "Entry Card" at bounding box center [409, 74] width 7 height 6
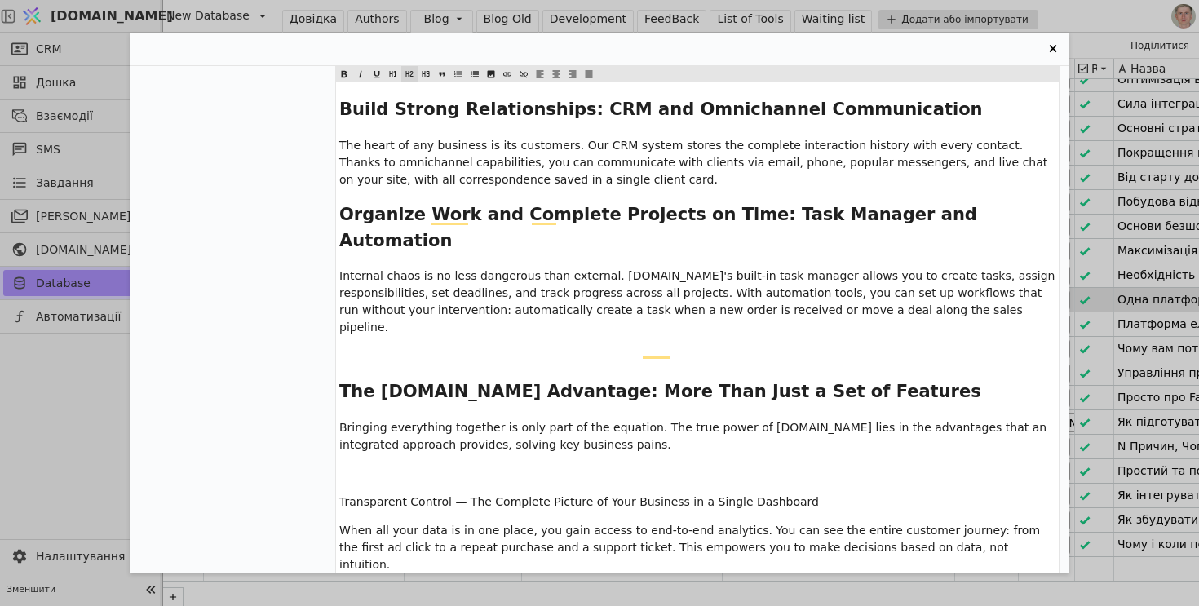
click at [373, 348] on p "﻿" at bounding box center [697, 356] width 716 height 17
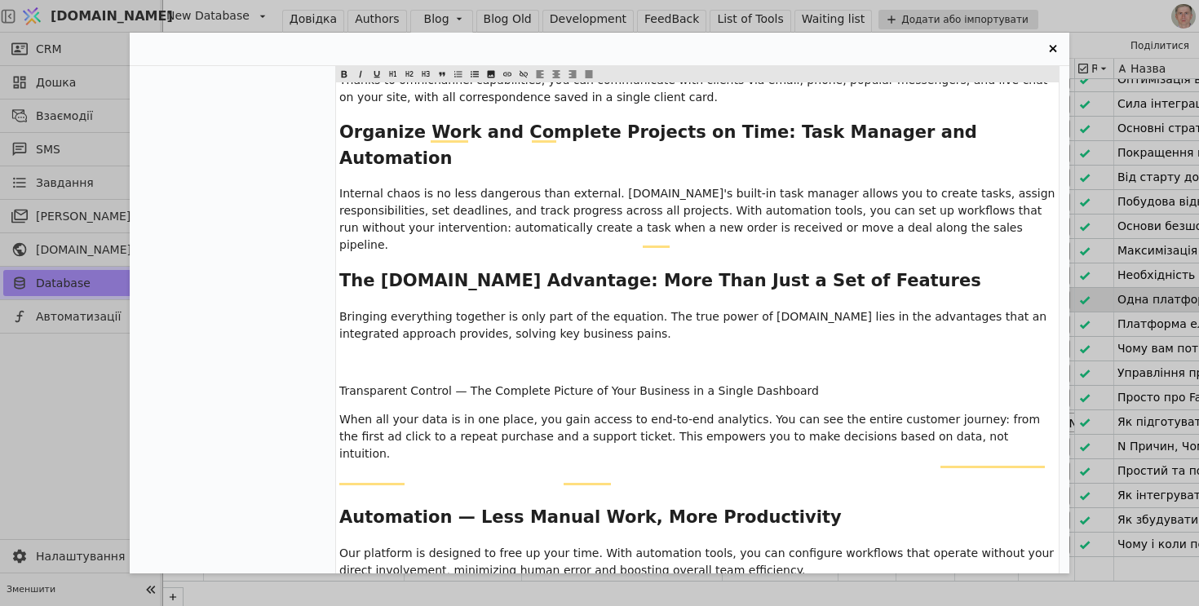
click at [410, 384] on span "Transparent Control — The Complete Picture of Your Business in a Single Dashboa…" at bounding box center [579, 390] width 480 height 13
click at [408, 73] on icon "Entry Card" at bounding box center [410, 74] width 10 height 20
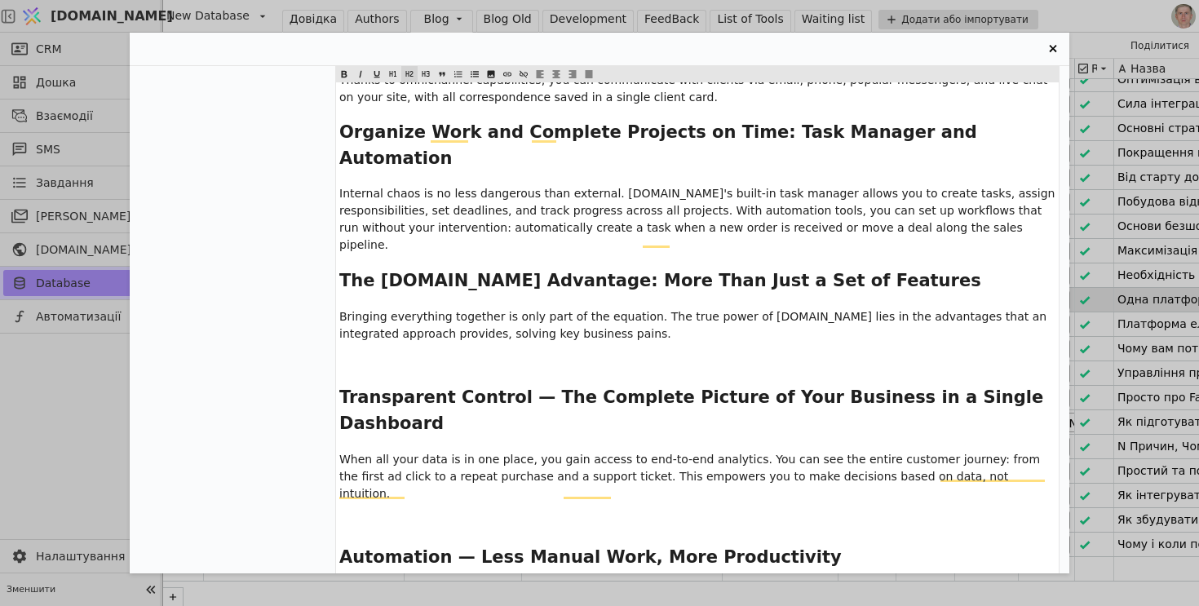
click at [392, 354] on p "﻿" at bounding box center [697, 362] width 716 height 17
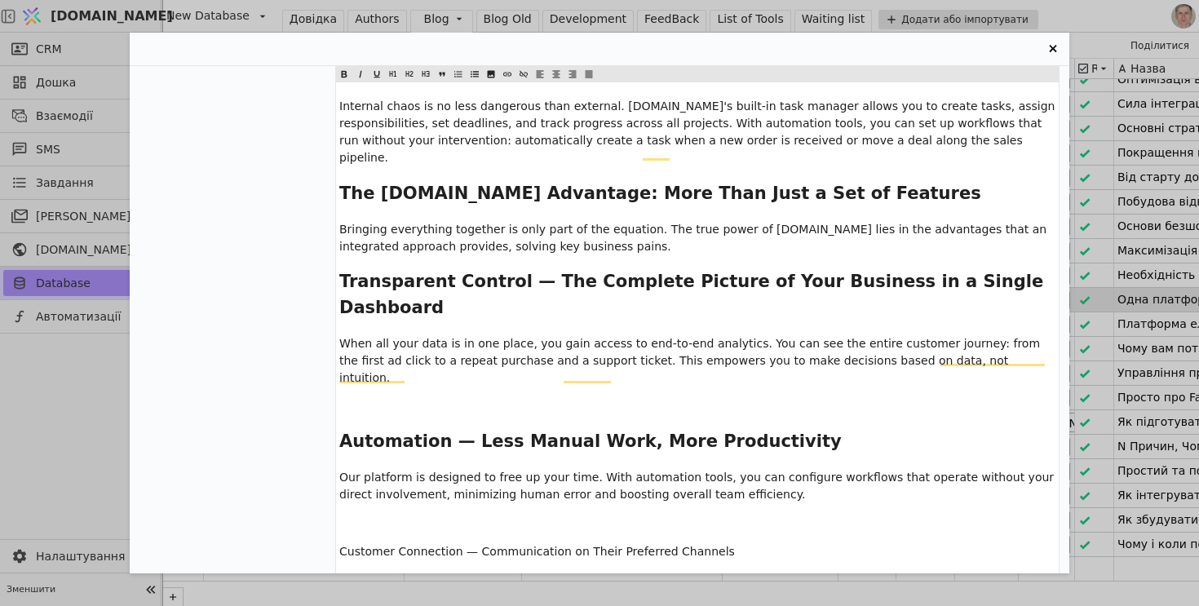
click at [377, 398] on p "﻿" at bounding box center [697, 406] width 716 height 17
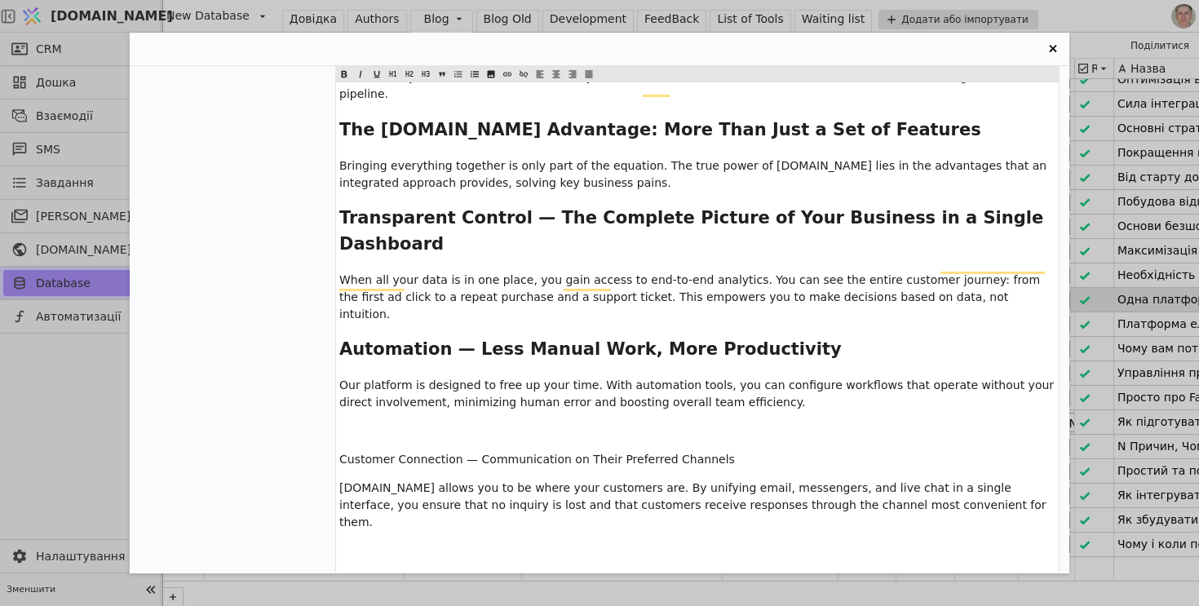
click at [379, 453] on span "Customer Connection — Communication on Their Preferred Channels" at bounding box center [537, 459] width 396 height 13
click at [414, 77] on icon "Entry Card" at bounding box center [410, 74] width 10 height 20
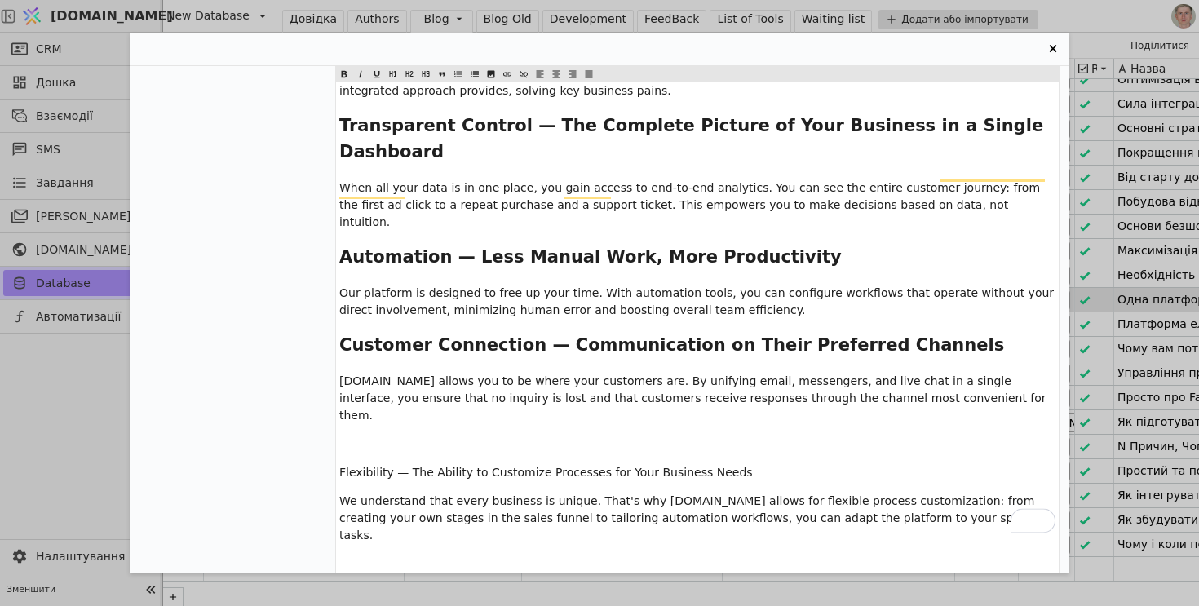
click at [374, 466] on span "Flexibility — The Ability to Customize Processes for Your Business Needs" at bounding box center [546, 472] width 414 height 13
click at [410, 72] on icon "Entry Card" at bounding box center [409, 74] width 7 height 6
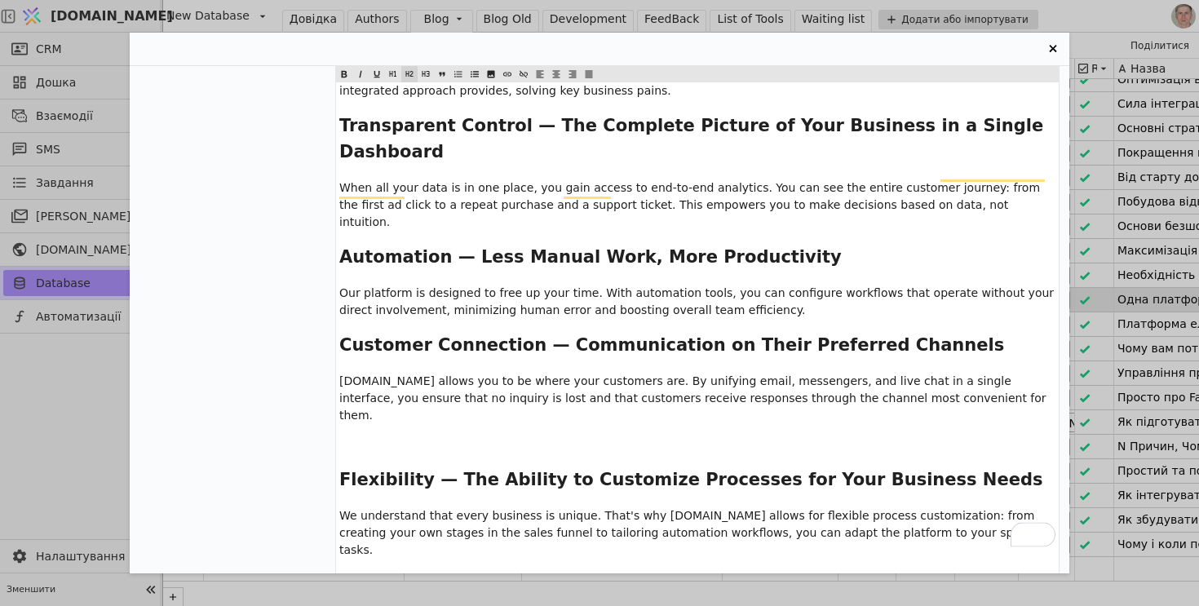
click at [392, 436] on p "﻿" at bounding box center [697, 444] width 716 height 17
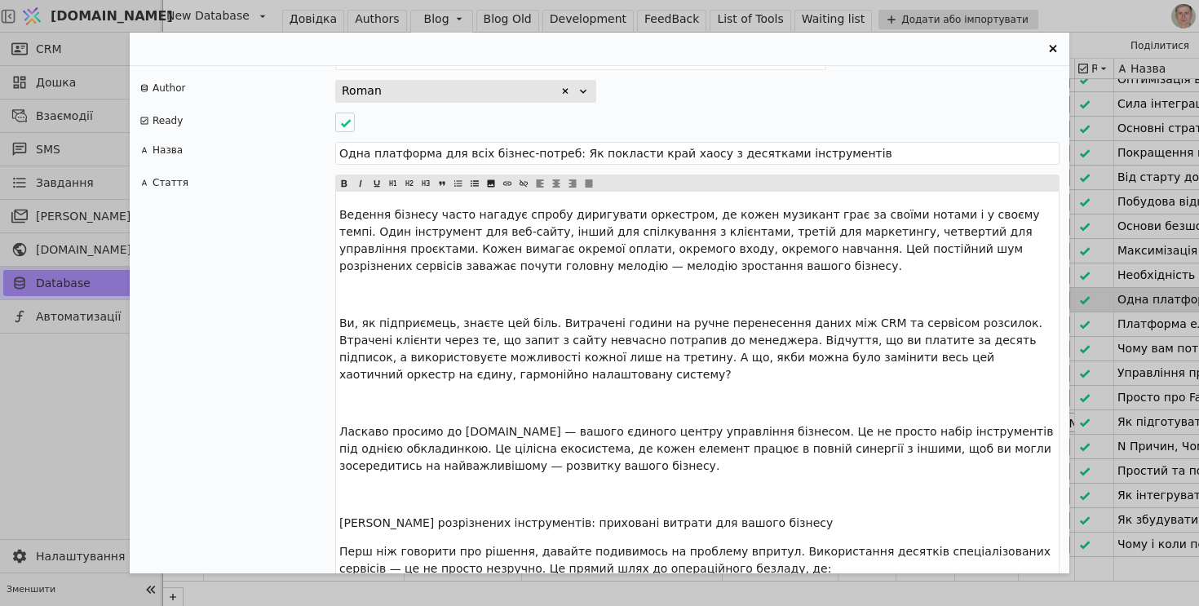
click at [421, 516] on span "[PERSON_NAME] розрізнених інструментів: приховані витрати для вашого бізнесу" at bounding box center [586, 522] width 494 height 13
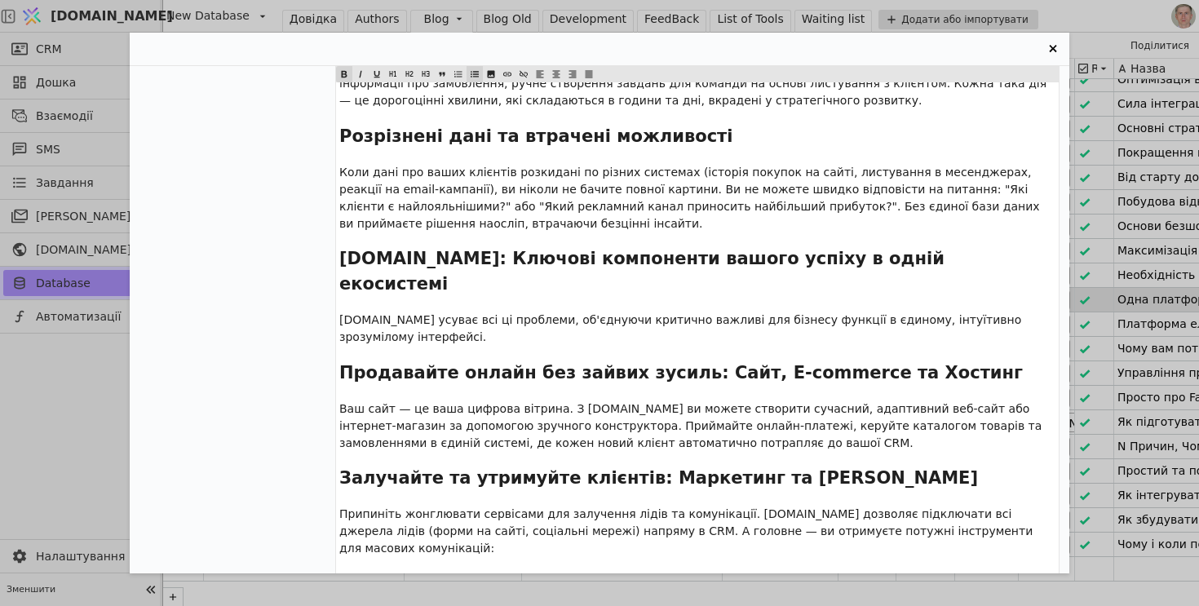
click at [62, 373] on div "One Platform for All Your Business Needs: How to End the Chaos of Dozens of Too…" at bounding box center [599, 303] width 1199 height 606
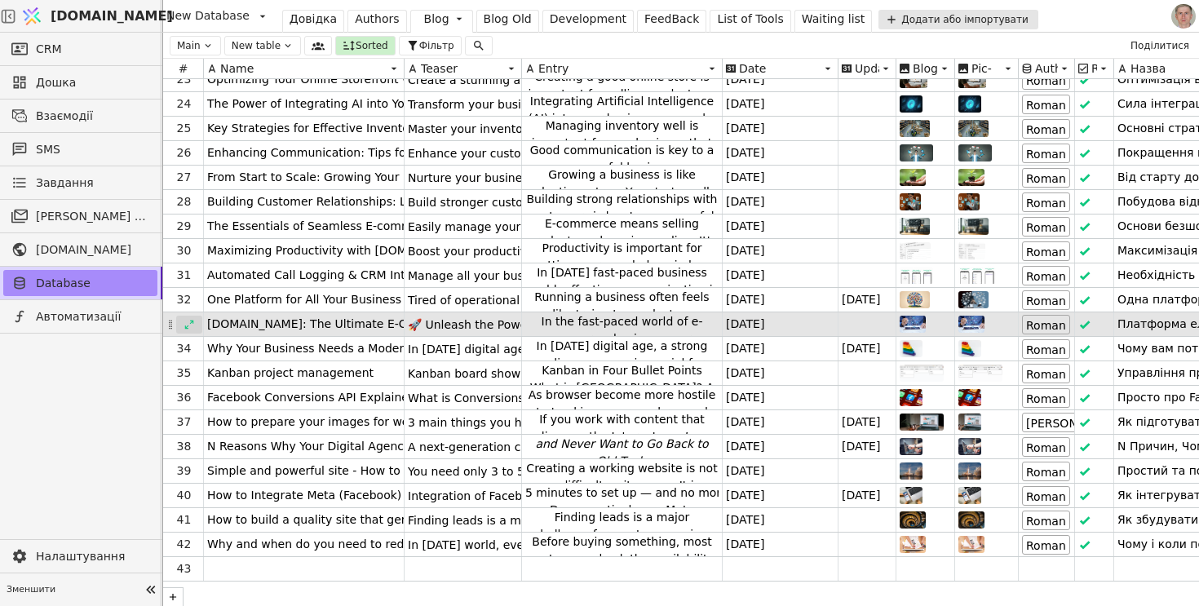
click at [188, 320] on icon at bounding box center [189, 324] width 11 height 11
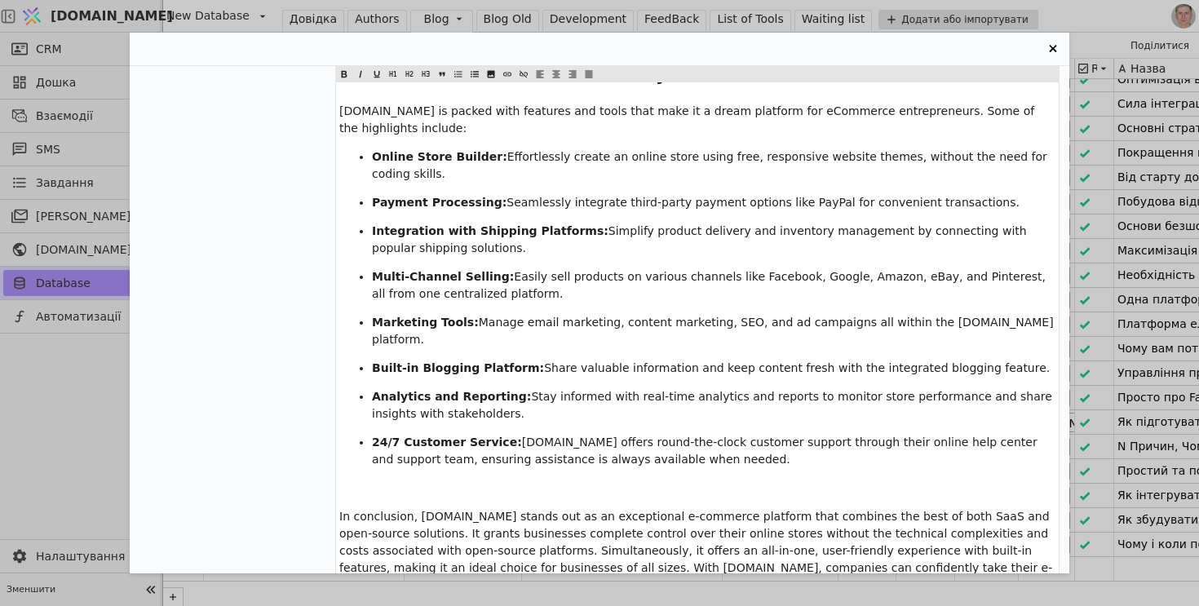
scroll to position [973, 0]
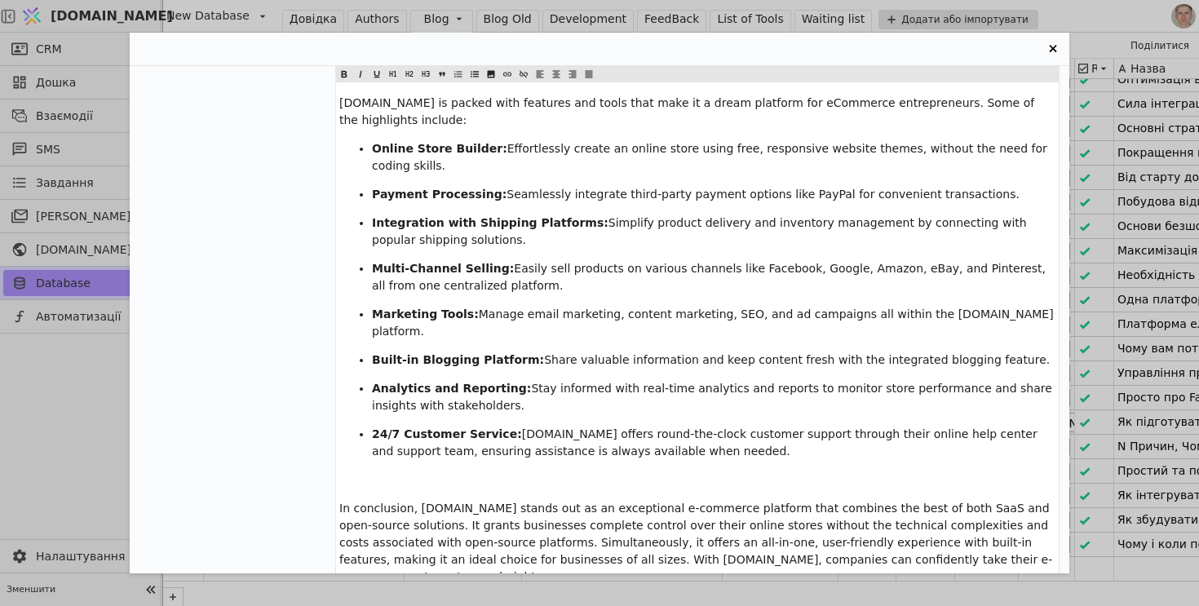
click at [84, 432] on div "Svit.One: The Ultimate E-Commerce Solution - Combining the Best of SaaS and Ope…" at bounding box center [599, 303] width 1199 height 606
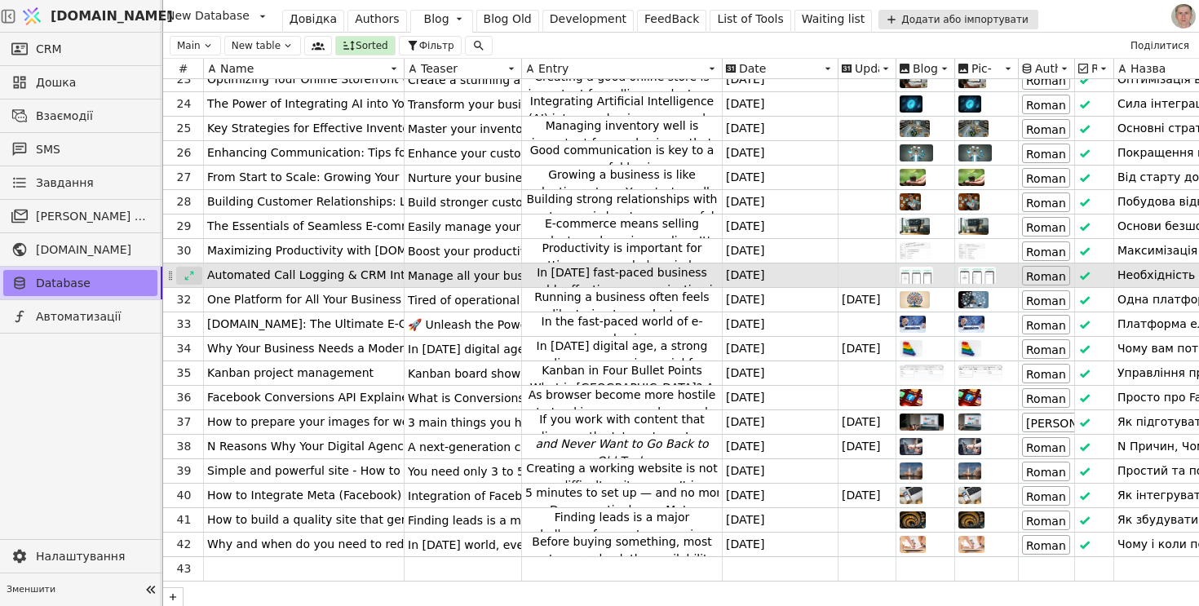
click at [193, 275] on icon at bounding box center [189, 275] width 11 height 11
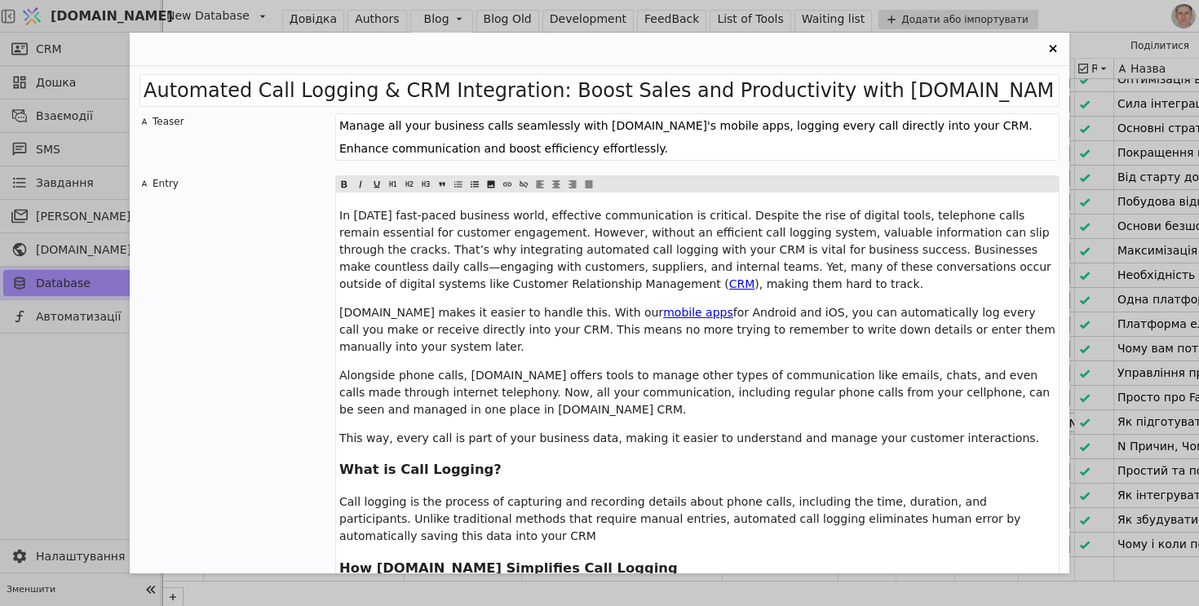
scroll to position [0, 0]
click at [62, 427] on div "Automated Call Logging & CRM Integration: Boost Sales and Productivity with Svi…" at bounding box center [599, 303] width 1199 height 606
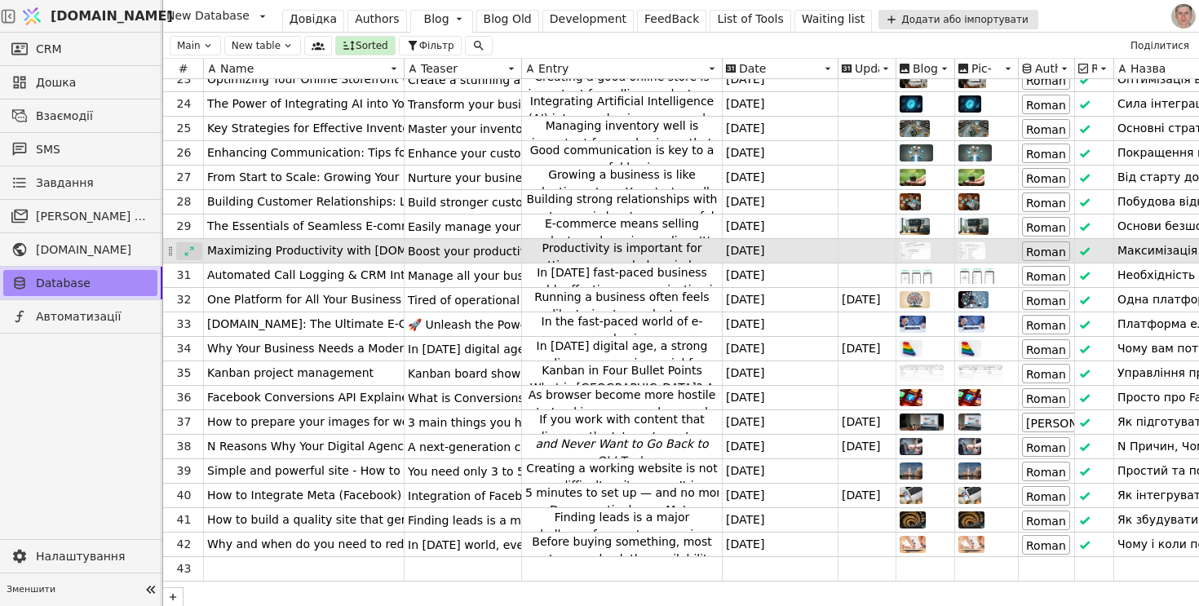
click at [185, 251] on icon at bounding box center [189, 251] width 11 height 11
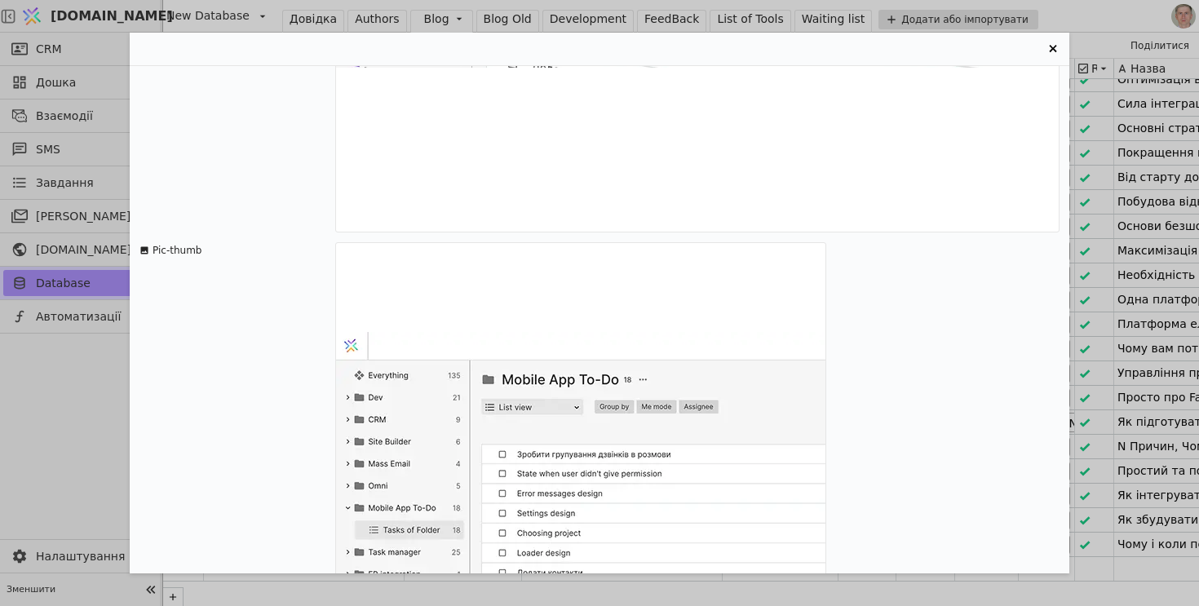
scroll to position [1224, 0]
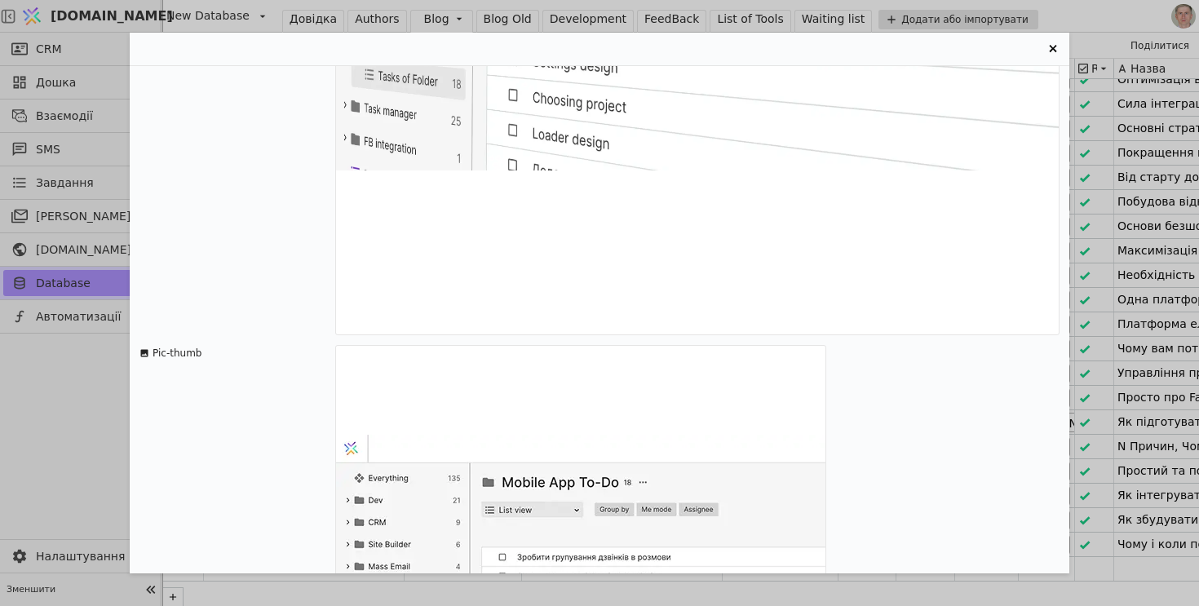
click at [50, 433] on div "Maximizing Productivity with Svit.One's Task Management Tools Teaser Boost your…" at bounding box center [599, 303] width 1199 height 606
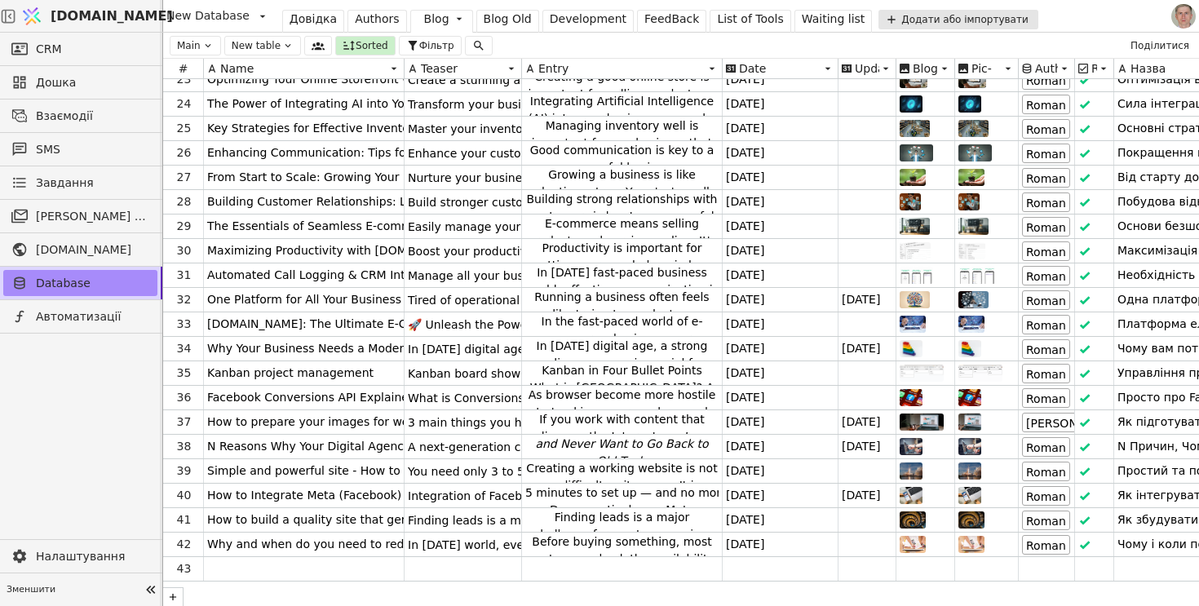
click at [103, 454] on div at bounding box center [81, 437] width 162 height 206
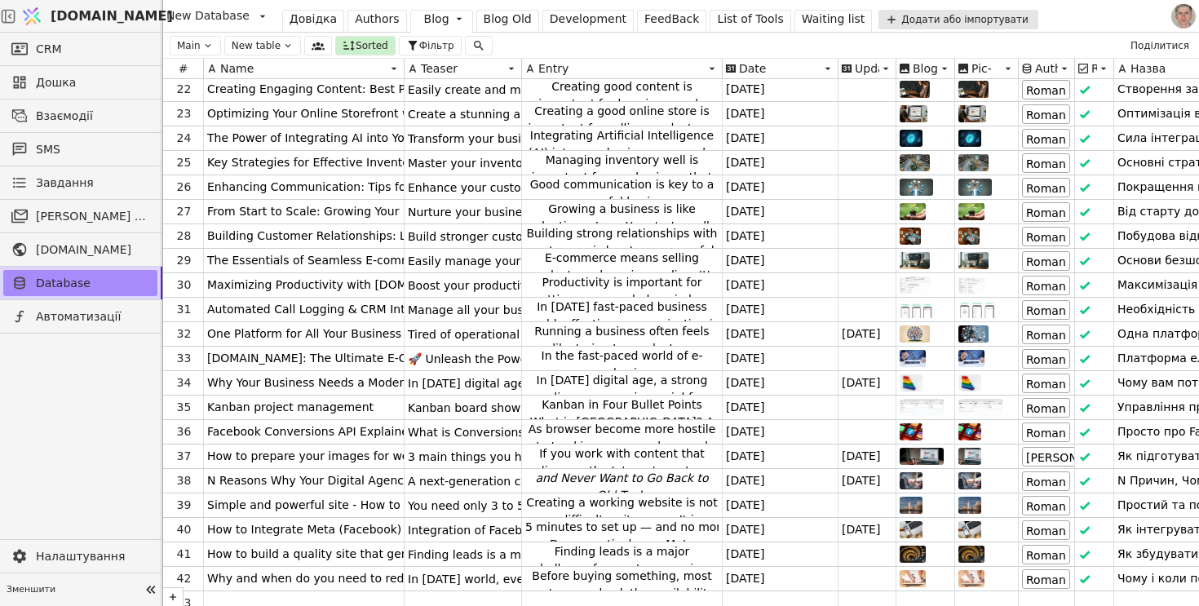
scroll to position [550, 0]
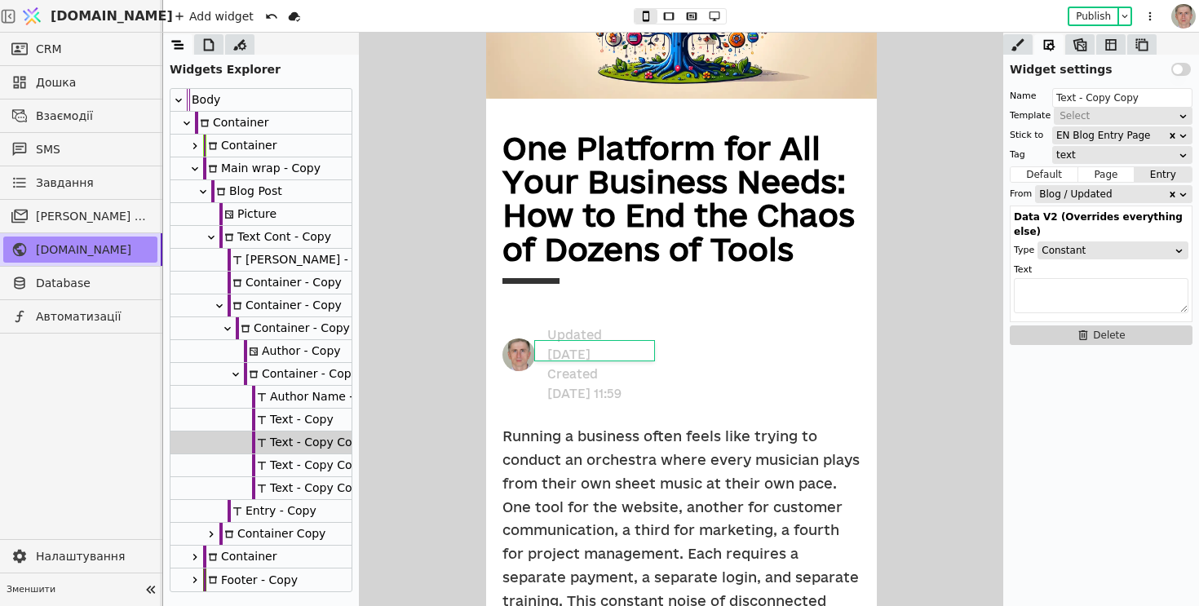
scroll to position [222, 0]
